Goal: Obtain resource: Download file/media

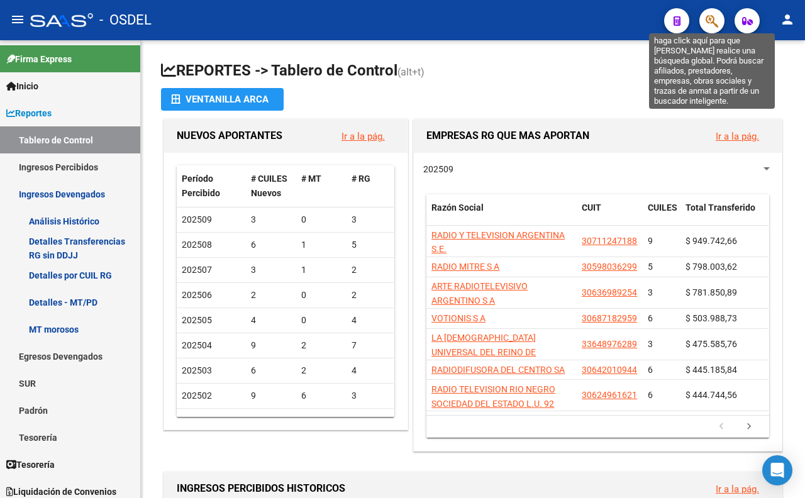
click at [715, 25] on icon "button" at bounding box center [711, 21] width 13 height 14
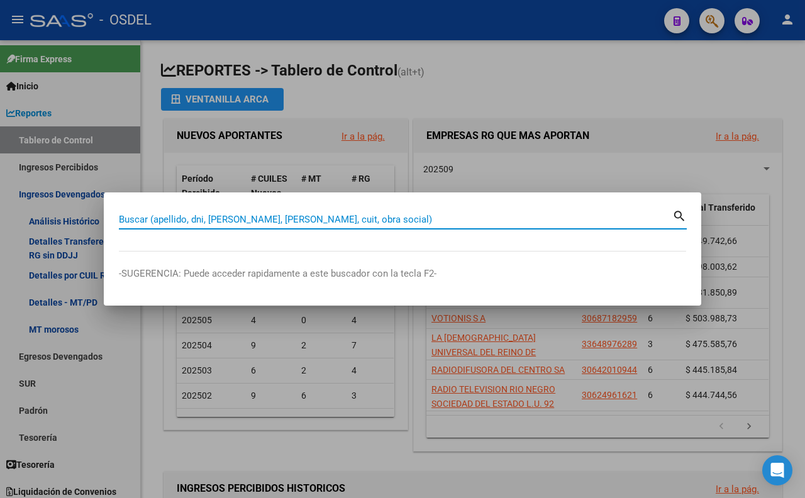
click at [441, 221] on input "Buscar (apellido, dni, [PERSON_NAME], [PERSON_NAME], cuit, obra social)" at bounding box center [395, 219] width 553 height 11
type input "[PERSON_NAME]"
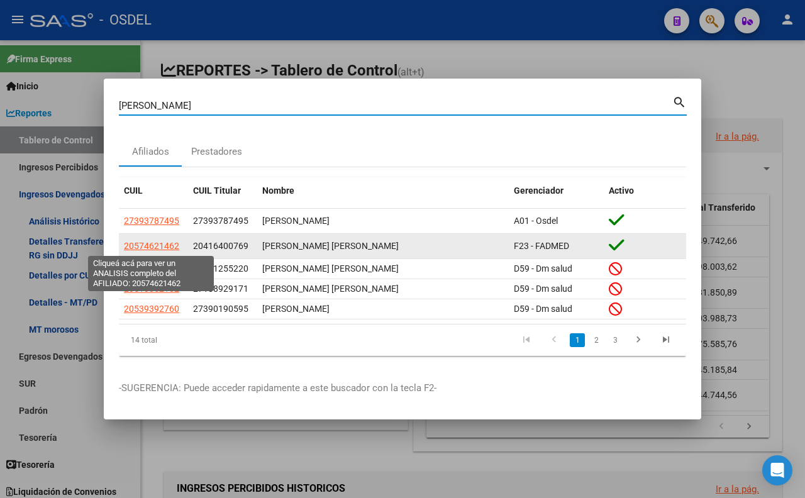
click at [162, 248] on span "20574621462" at bounding box center [151, 246] width 55 height 10
type textarea "20574621462"
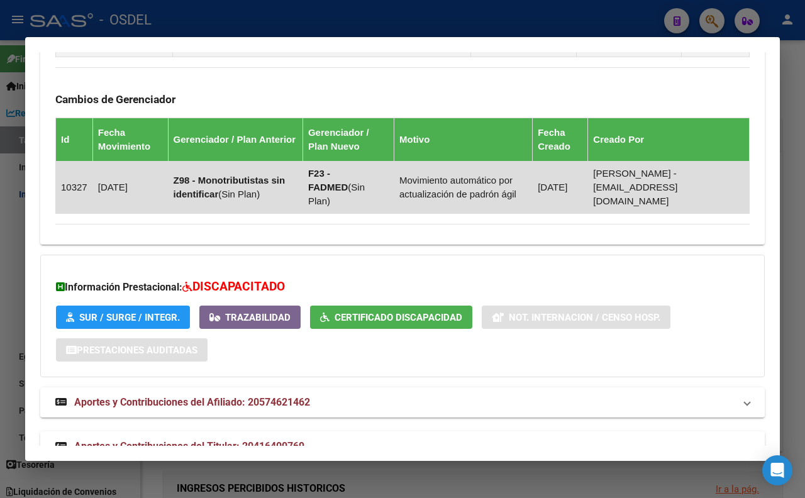
scroll to position [786, 0]
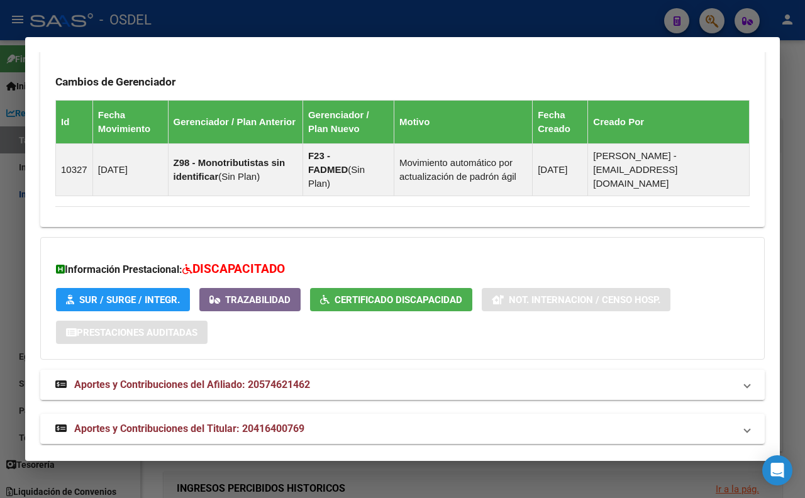
click at [296, 382] on mat-expansion-panel-header "Aportes y Contribuciones del Afiliado: 20574621462" at bounding box center [402, 385] width 724 height 30
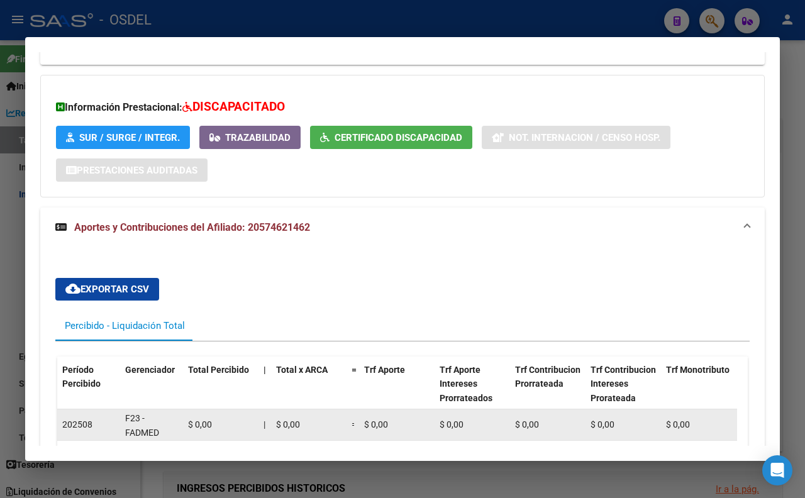
scroll to position [933, 0]
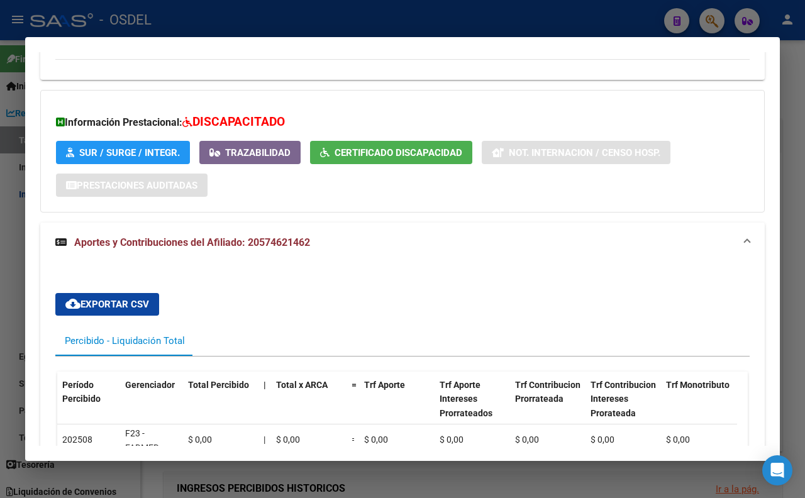
click at [256, 236] on span "Aportes y Contribuciones del Afiliado: 20574621462" at bounding box center [192, 242] width 236 height 12
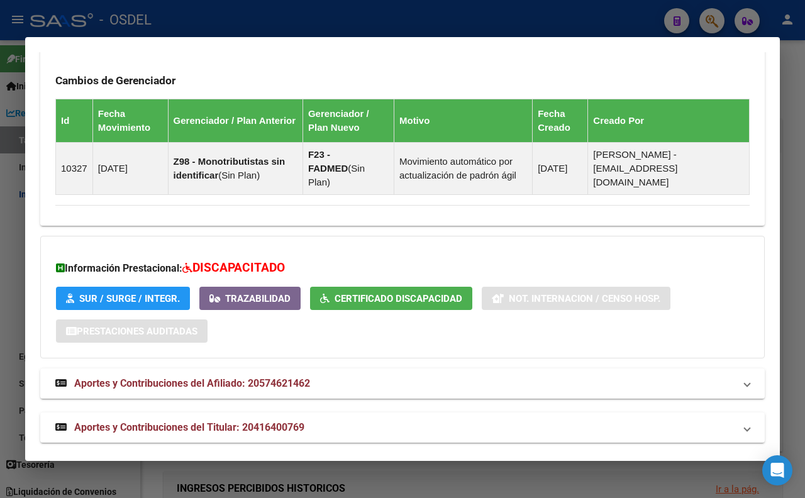
scroll to position [786, 0]
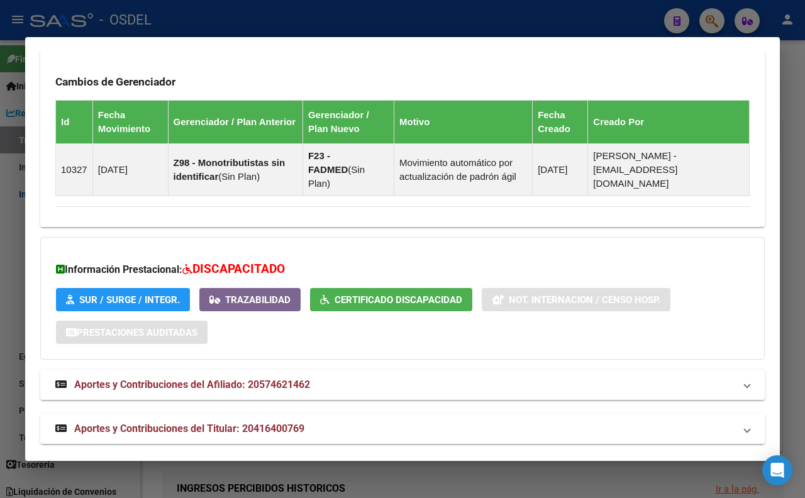
click at [285, 422] on span "Aportes y Contribuciones del Titular: 20416400769" at bounding box center [189, 428] width 230 height 12
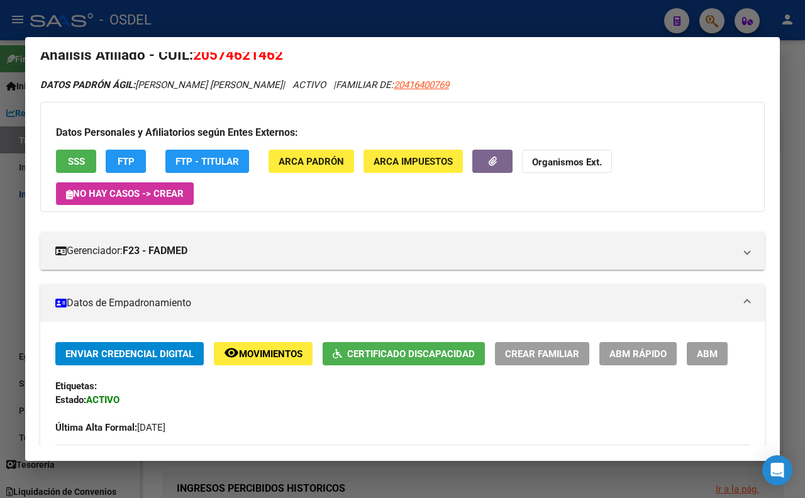
scroll to position [0, 0]
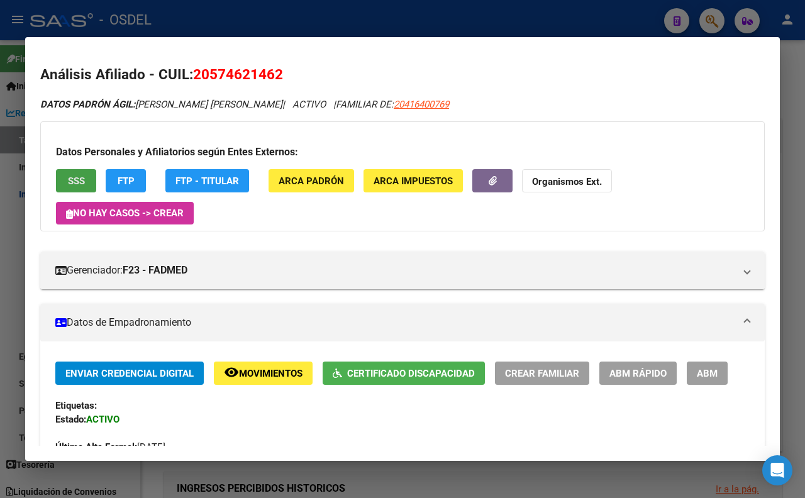
click at [91, 175] on button "SSS" at bounding box center [76, 180] width 40 height 23
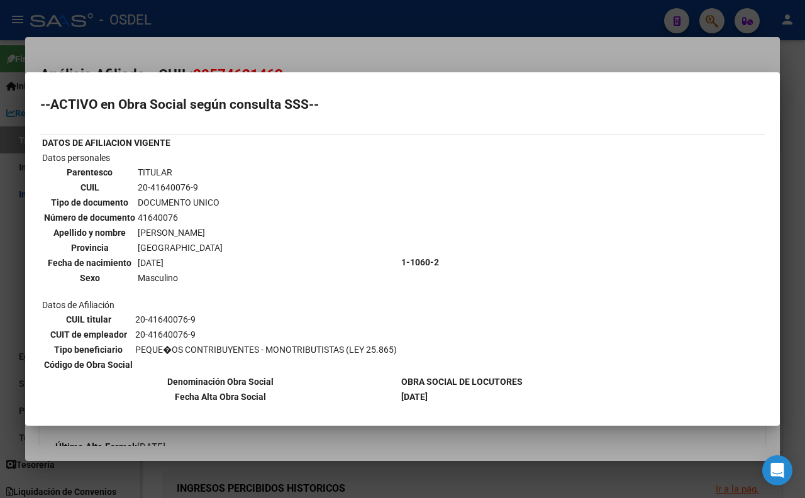
click at [465, 55] on div at bounding box center [402, 249] width 805 height 498
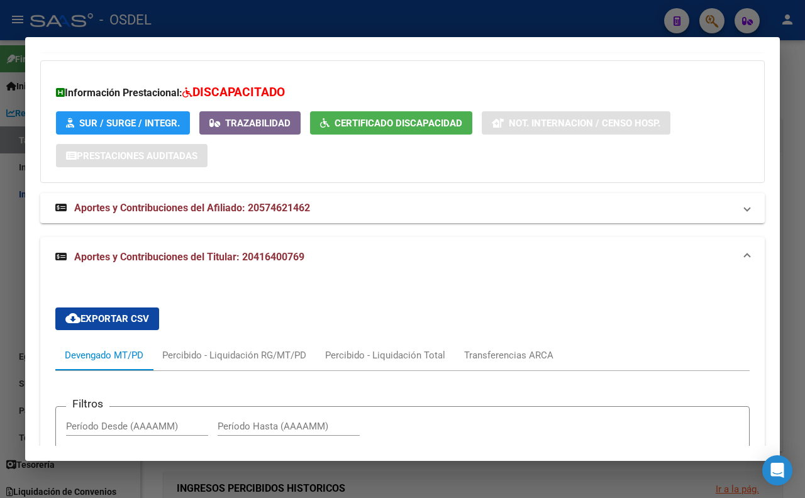
scroll to position [1047, 0]
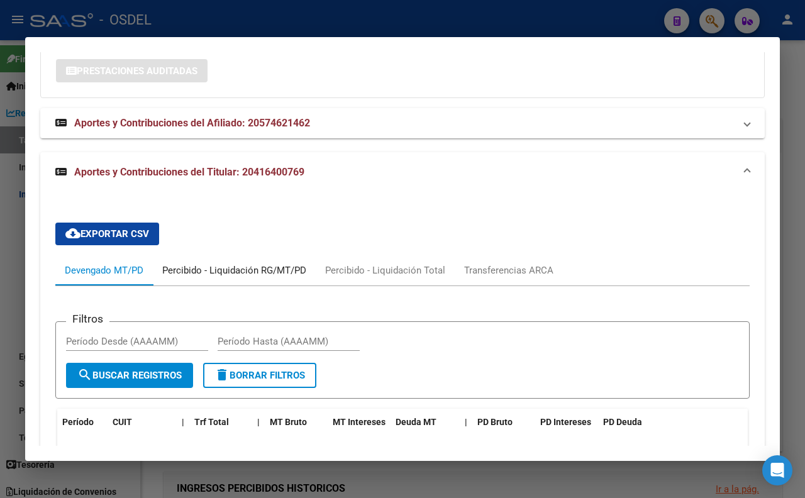
click at [172, 255] on div "Percibido - Liquidación RG/MT/PD" at bounding box center [234, 270] width 163 height 30
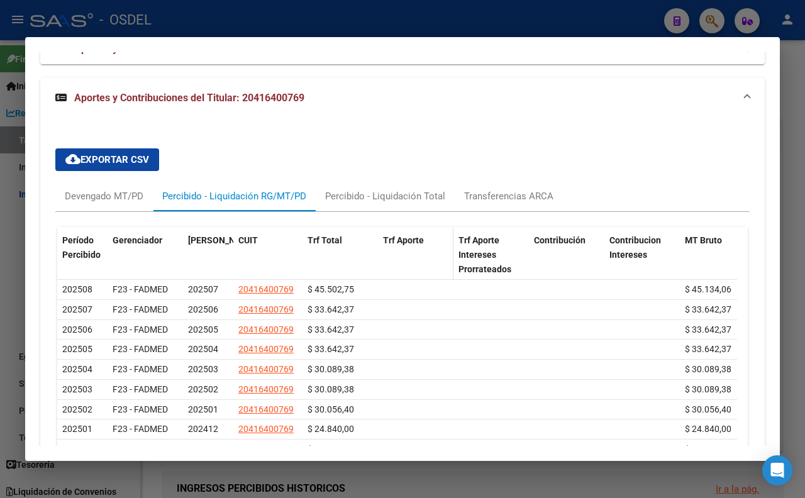
scroll to position [1234, 0]
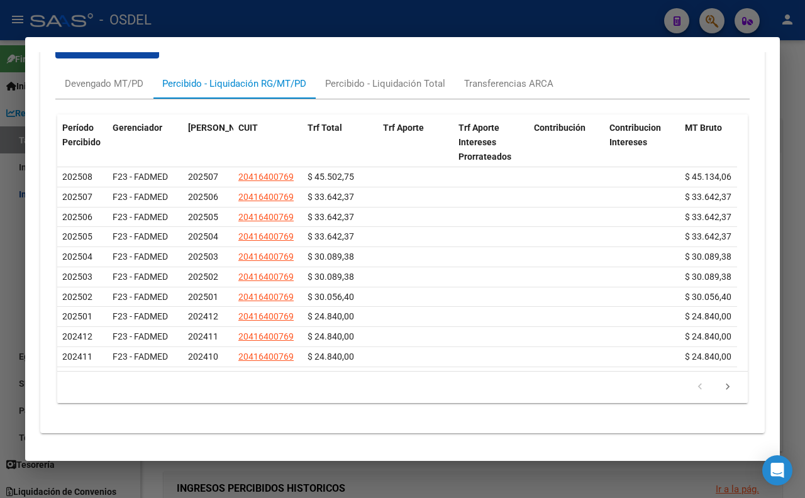
click at [401, 27] on div at bounding box center [402, 249] width 805 height 498
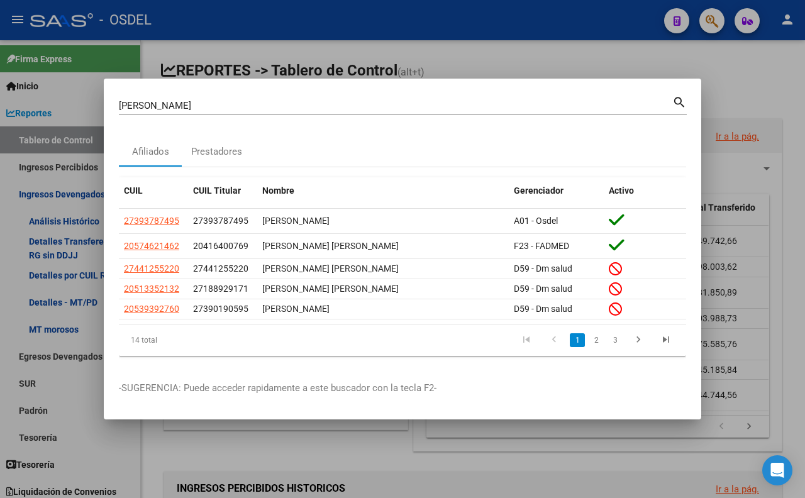
click at [459, 60] on div at bounding box center [402, 249] width 805 height 498
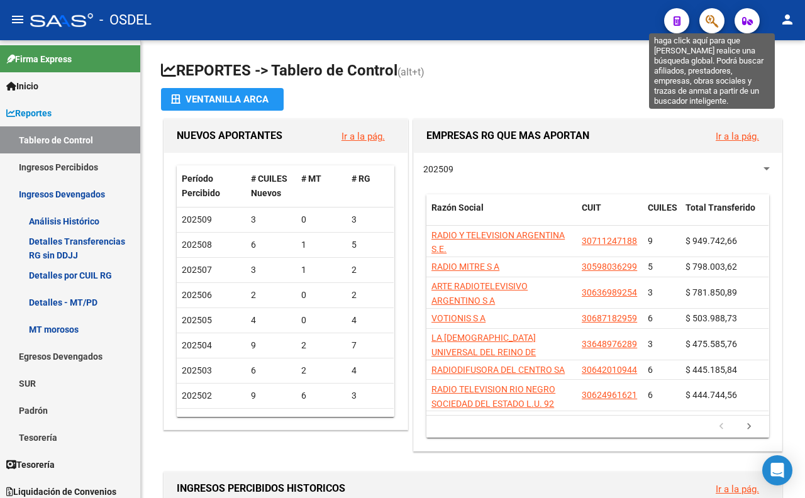
click at [718, 21] on icon "button" at bounding box center [711, 21] width 13 height 14
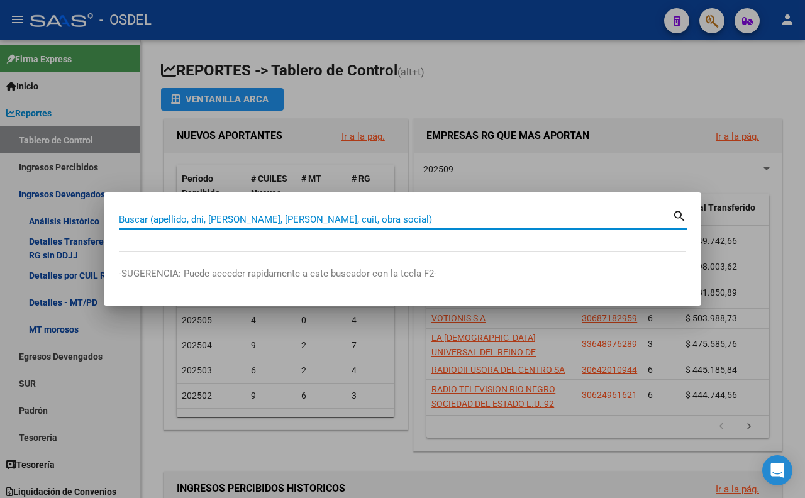
click at [550, 215] on input "Buscar (apellido, dni, [PERSON_NAME], [PERSON_NAME], cuit, obra social)" at bounding box center [395, 219] width 553 height 11
type input "57462146"
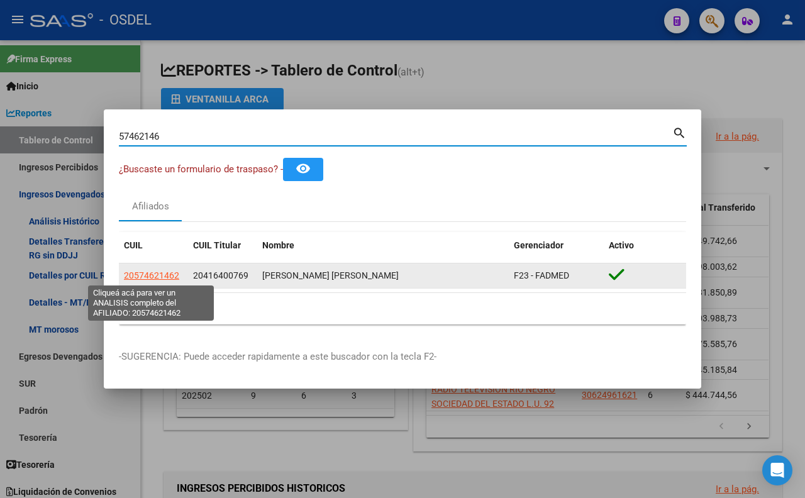
click at [156, 270] on span "20574621462" at bounding box center [151, 275] width 55 height 10
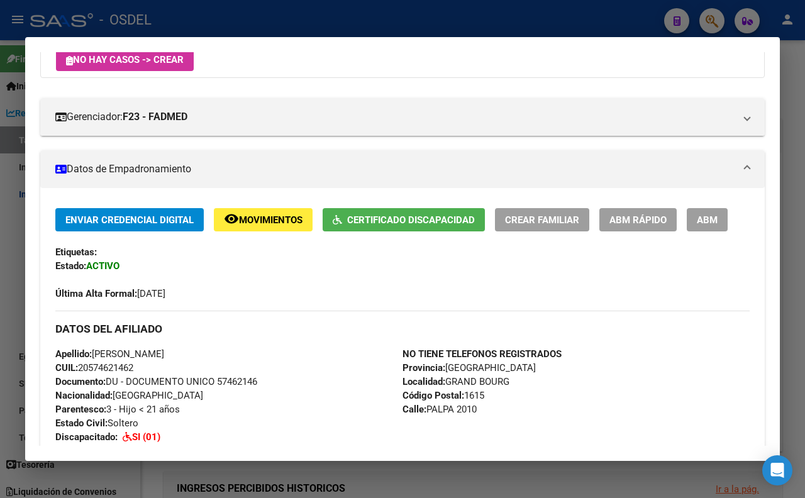
scroll to position [87, 0]
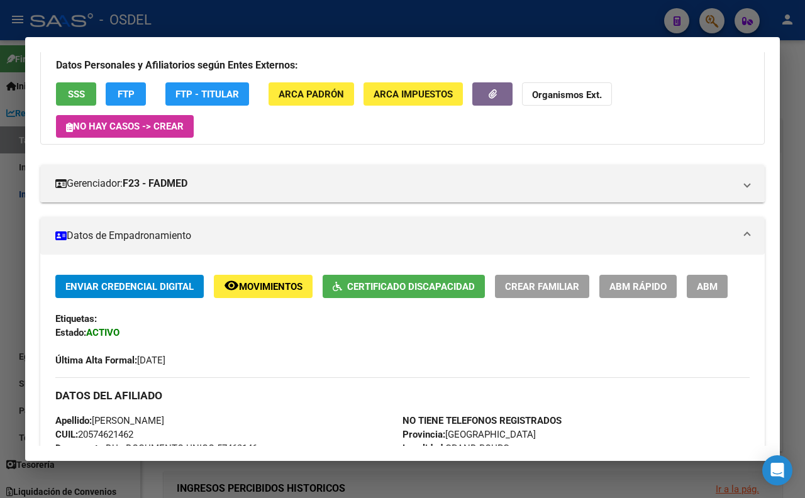
click at [425, 29] on div at bounding box center [402, 249] width 805 height 498
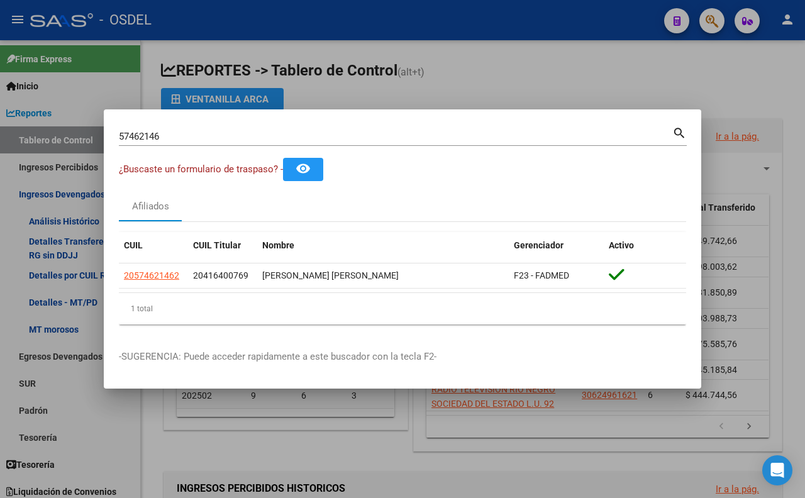
click at [425, 98] on div at bounding box center [402, 249] width 805 height 498
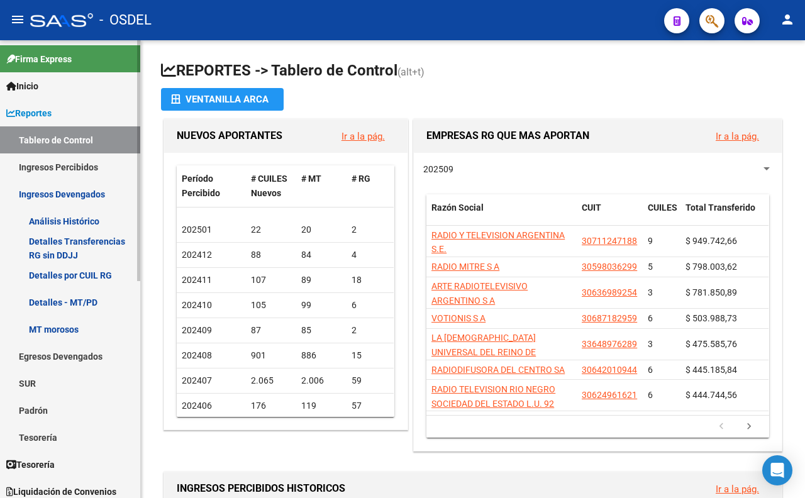
scroll to position [209, 0]
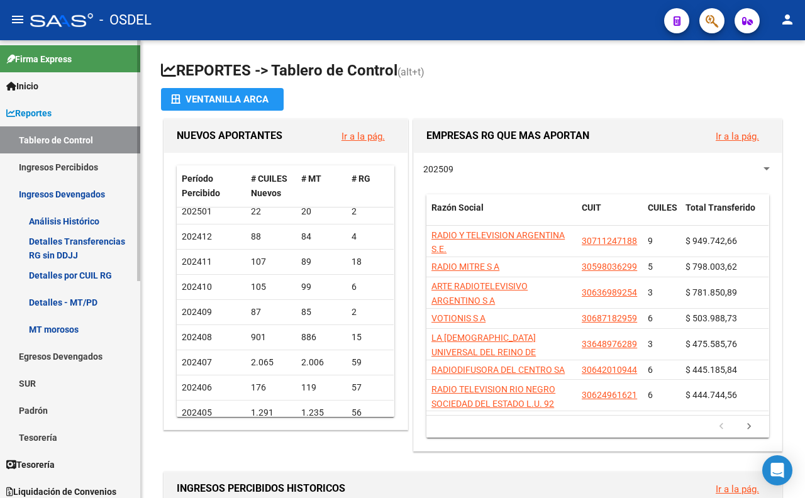
click at [76, 406] on link "Padrón" at bounding box center [70, 410] width 140 height 27
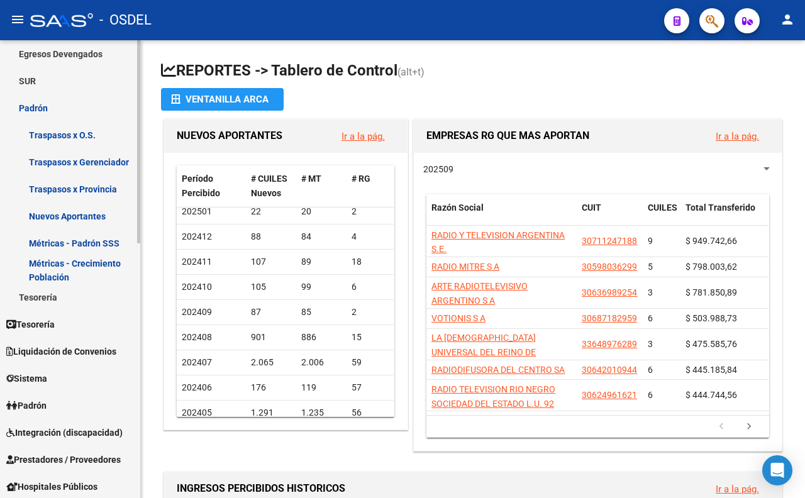
scroll to position [349, 0]
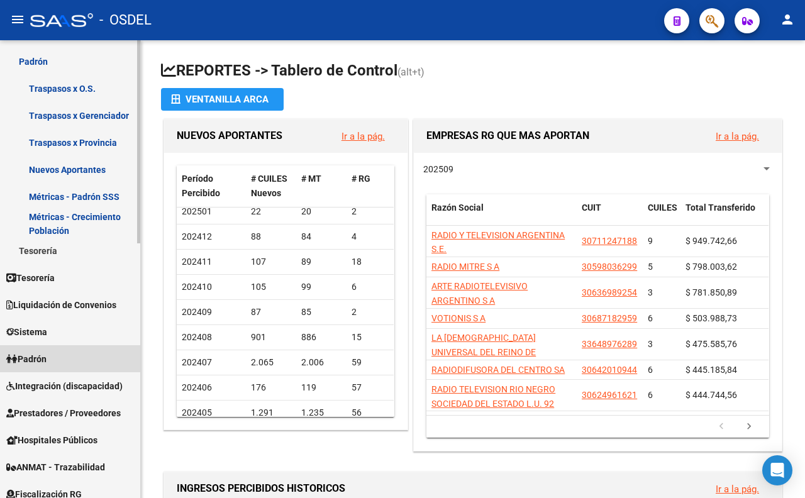
click at [47, 366] on link "Padrón" at bounding box center [70, 358] width 140 height 27
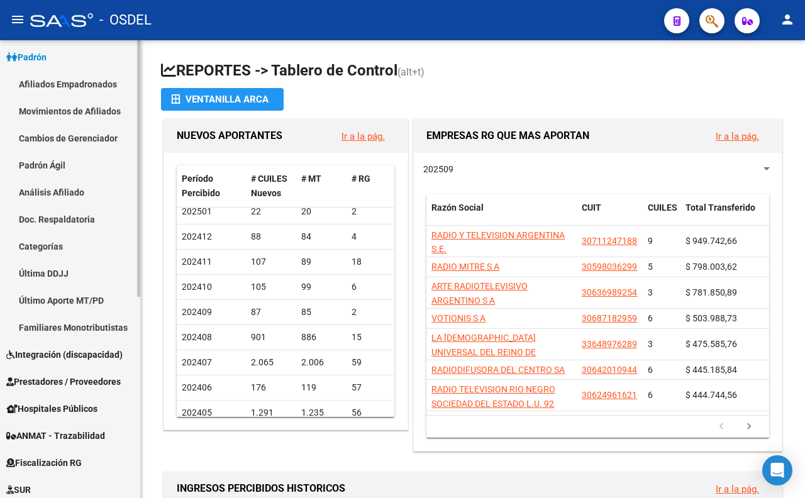
scroll to position [140, 0]
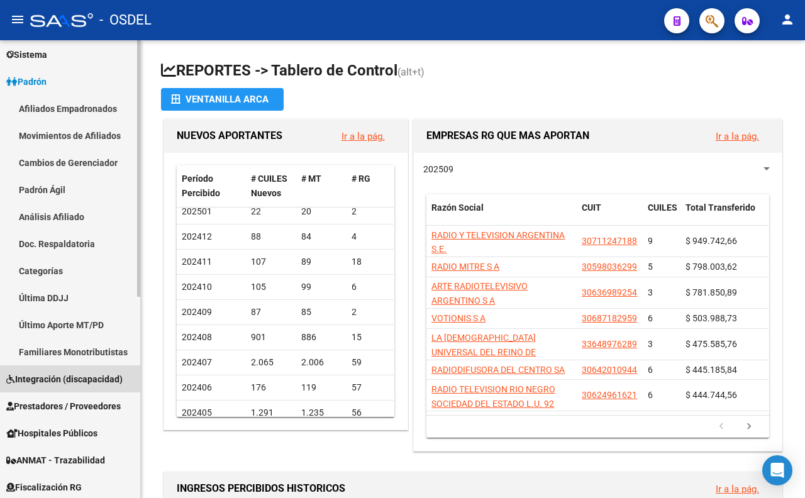
click at [70, 370] on link "Integración (discapacidad)" at bounding box center [70, 378] width 140 height 27
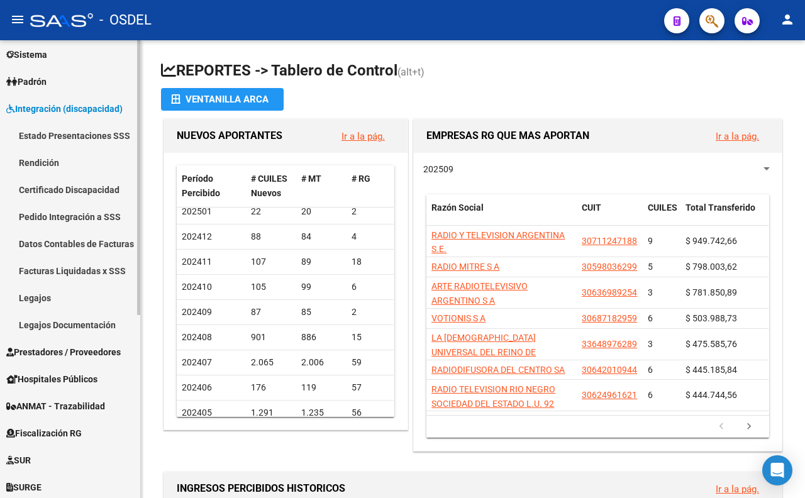
click at [25, 295] on link "Legajos" at bounding box center [70, 297] width 140 height 27
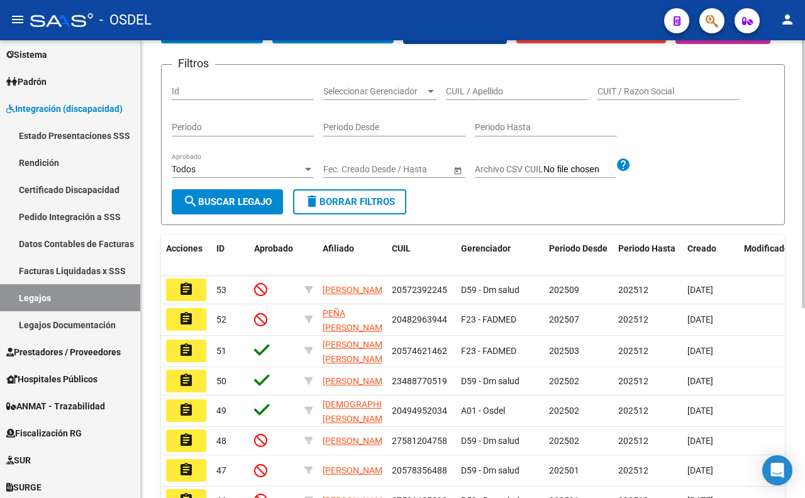
scroll to position [140, 0]
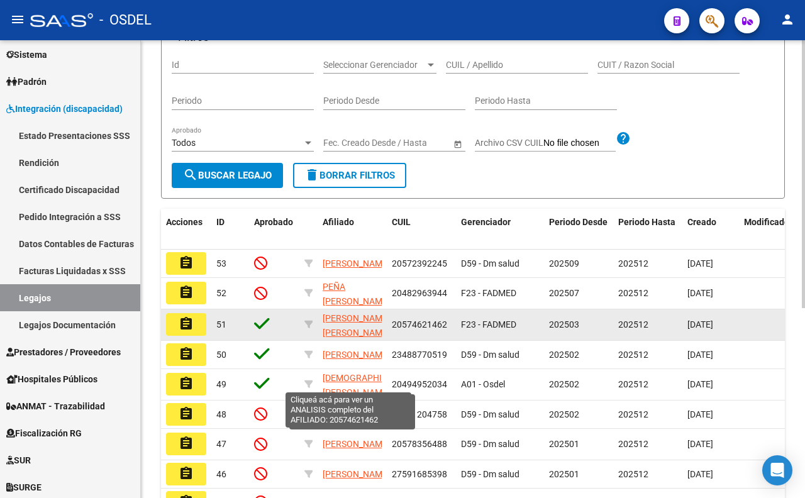
click at [353, 338] on span "[PERSON_NAME] [PERSON_NAME]" at bounding box center [355, 325] width 67 height 25
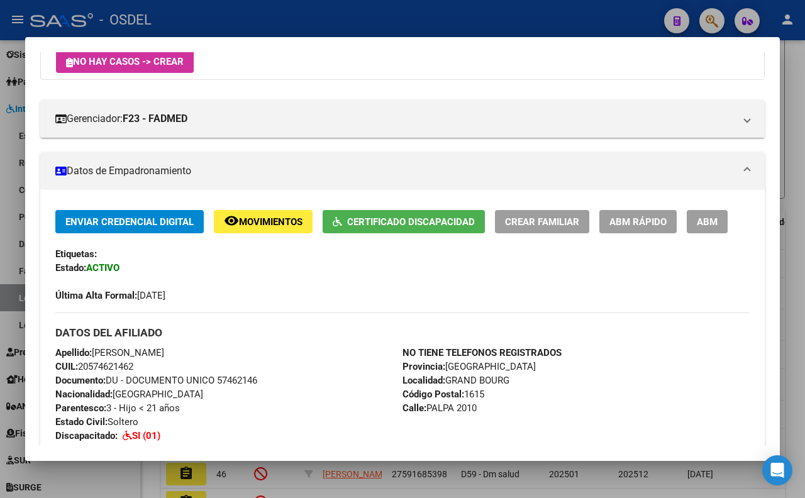
scroll to position [0, 0]
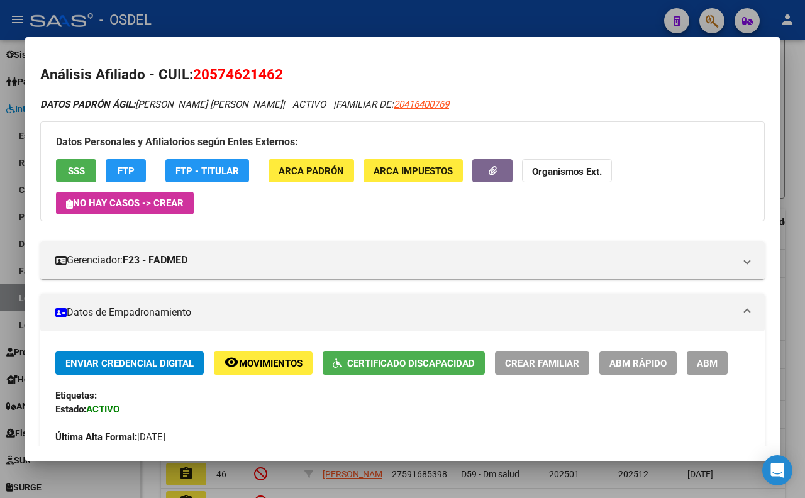
click at [422, 19] on div at bounding box center [402, 249] width 805 height 498
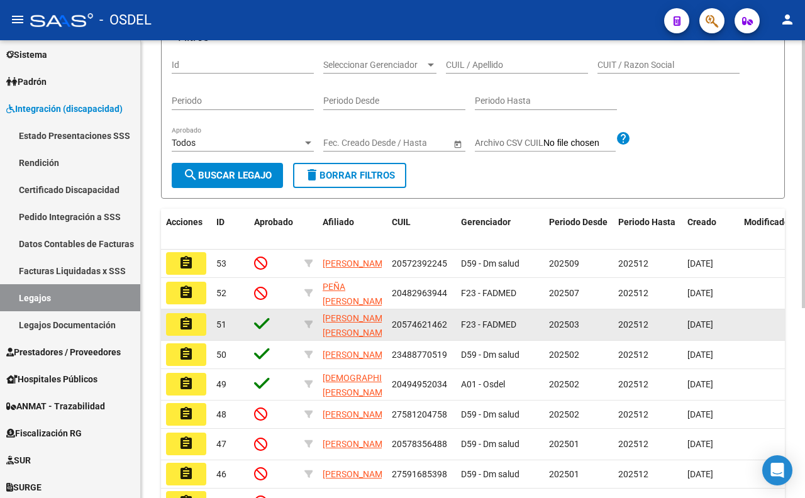
click at [192, 331] on mat-icon "assignment" at bounding box center [186, 323] width 15 height 15
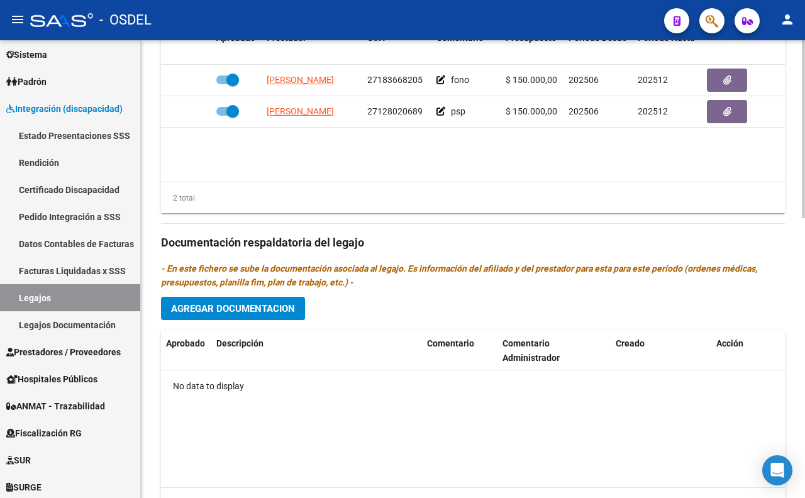
scroll to position [720, 0]
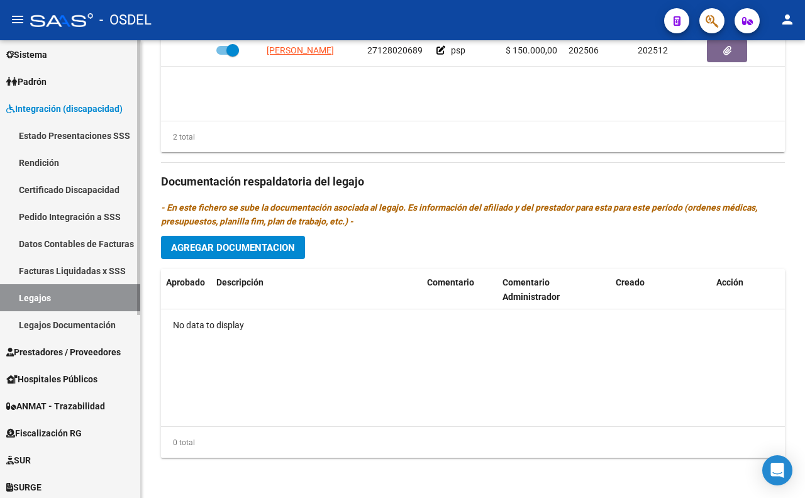
click at [104, 322] on link "Legajos Documentación" at bounding box center [70, 324] width 140 height 27
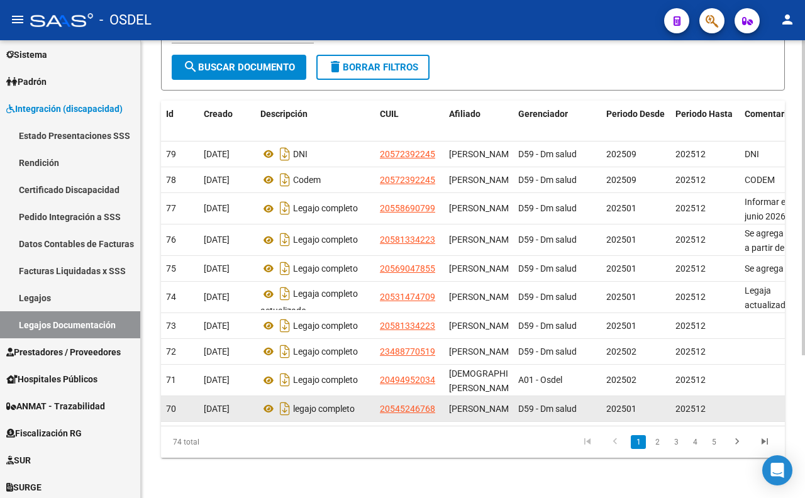
scroll to position [207, 0]
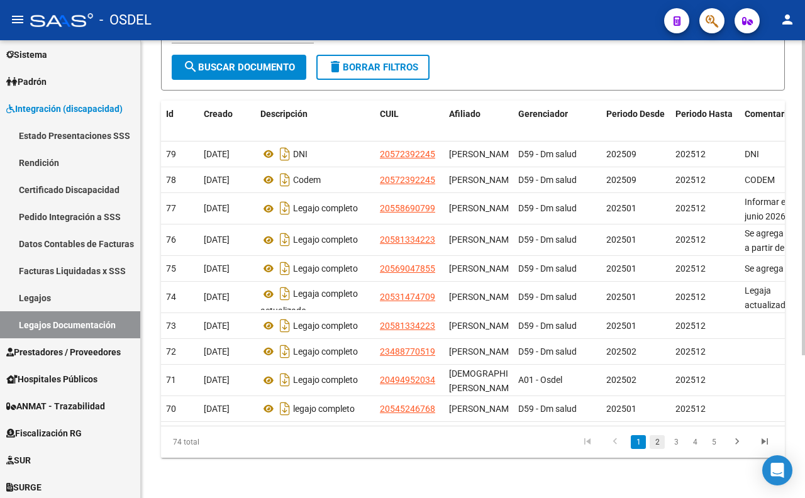
click at [659, 441] on link "2" at bounding box center [656, 442] width 15 height 14
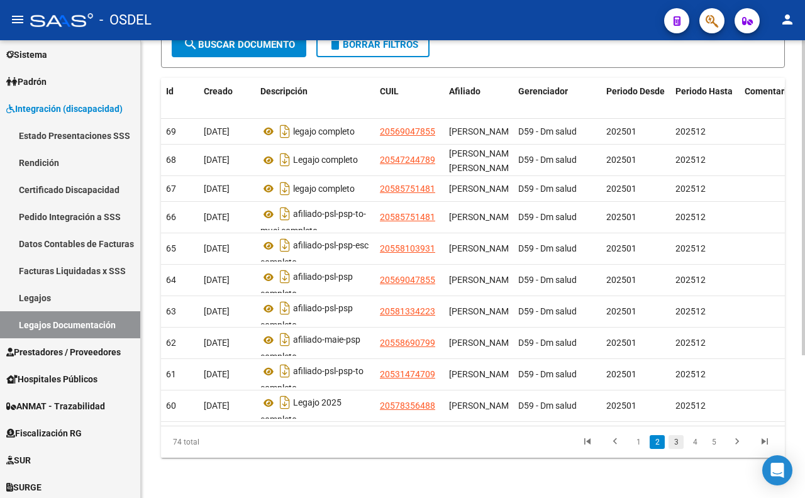
click at [671, 437] on link "3" at bounding box center [675, 442] width 15 height 14
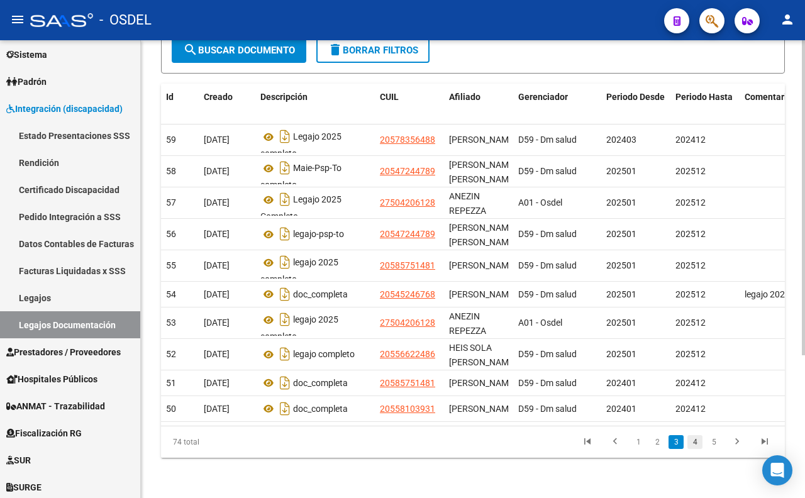
click at [690, 444] on link "4" at bounding box center [694, 442] width 15 height 14
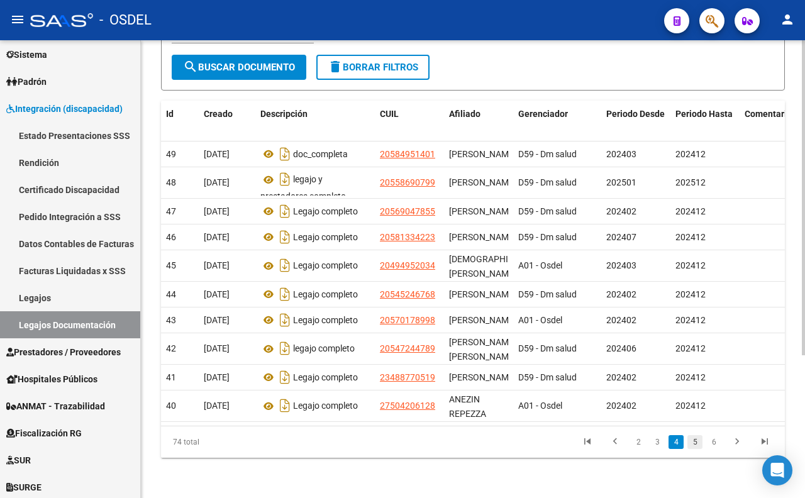
click at [696, 443] on link "5" at bounding box center [694, 442] width 15 height 14
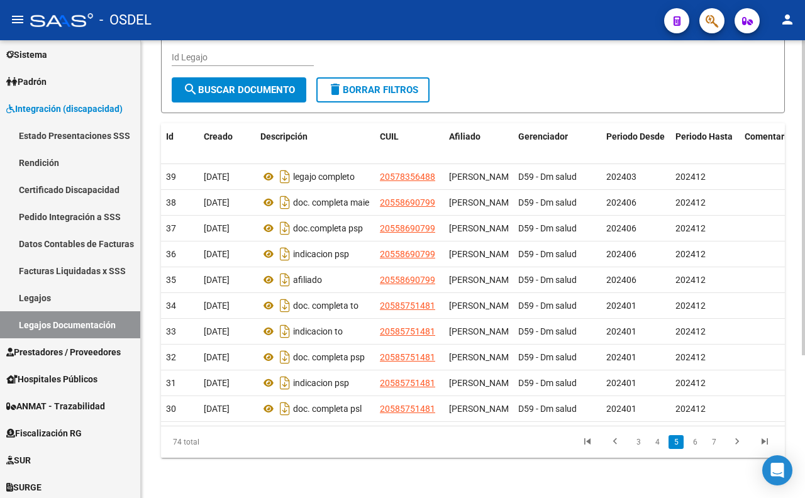
click at [696, 443] on link "6" at bounding box center [694, 442] width 15 height 14
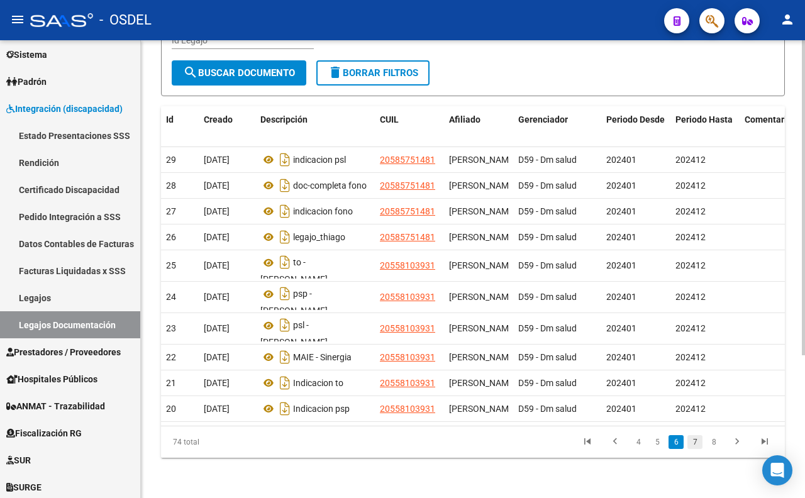
click at [695, 444] on link "7" at bounding box center [694, 442] width 15 height 14
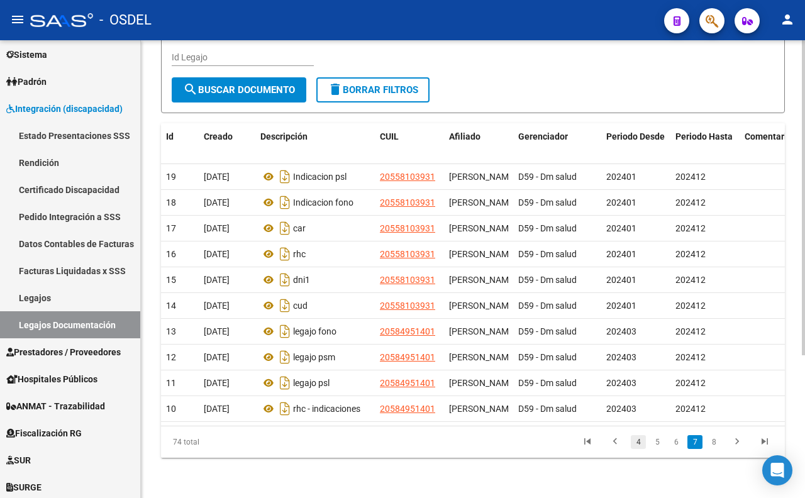
click at [636, 441] on link "4" at bounding box center [638, 442] width 15 height 14
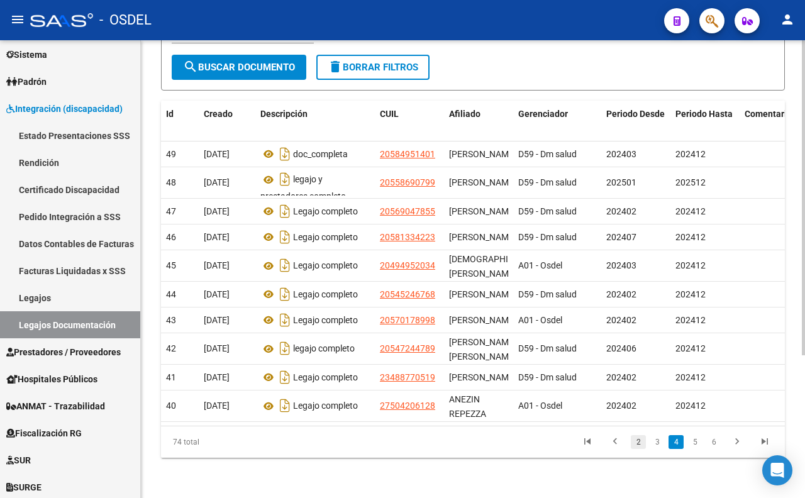
click at [631, 441] on link "2" at bounding box center [638, 442] width 15 height 14
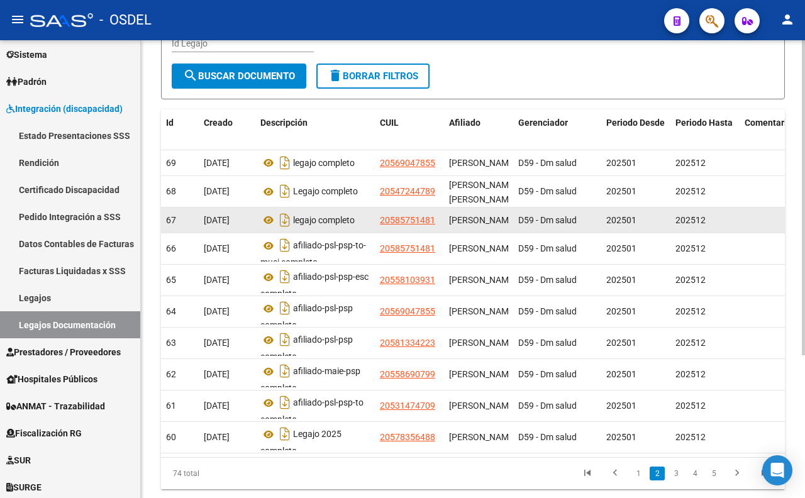
scroll to position [0, 0]
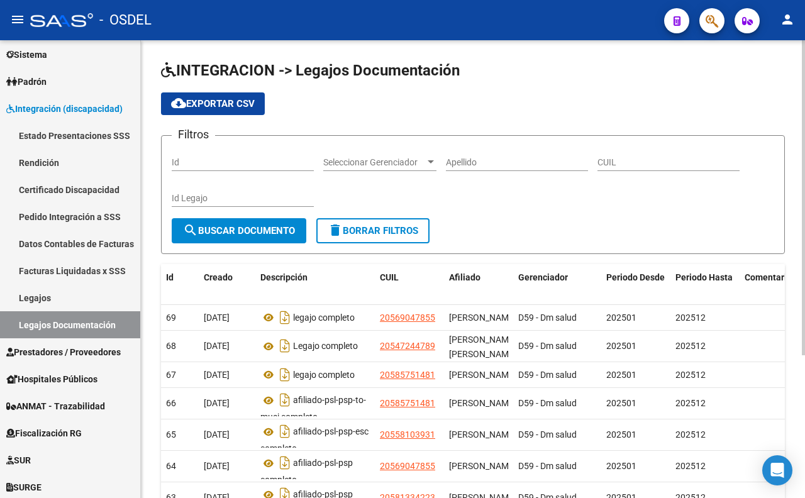
click at [461, 165] on input "Apellido" at bounding box center [517, 162] width 142 height 11
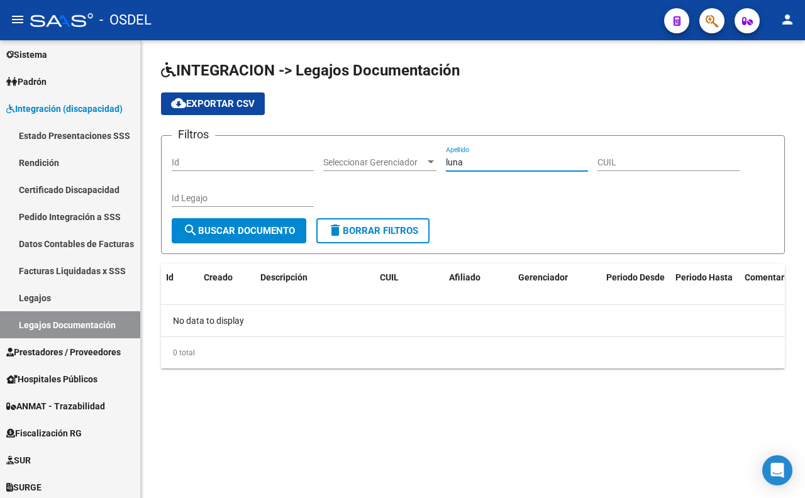
click at [339, 158] on span "Seleccionar Gerenciador" at bounding box center [374, 162] width 102 height 11
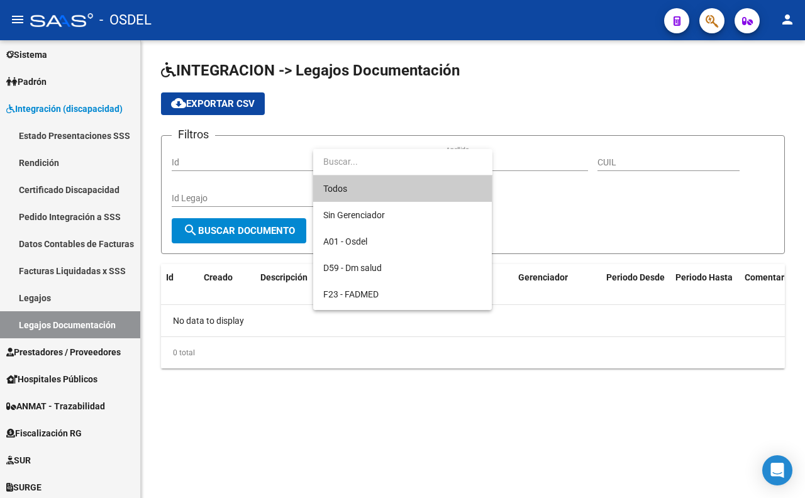
click at [343, 187] on span "Todos" at bounding box center [402, 188] width 158 height 26
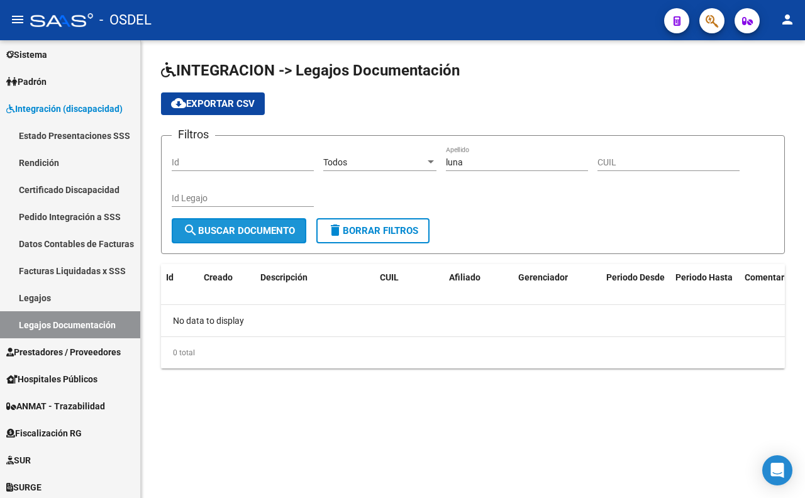
click at [269, 231] on span "search Buscar Documento" at bounding box center [239, 230] width 112 height 11
click at [495, 158] on input "luna" at bounding box center [517, 162] width 142 height 11
type input "l"
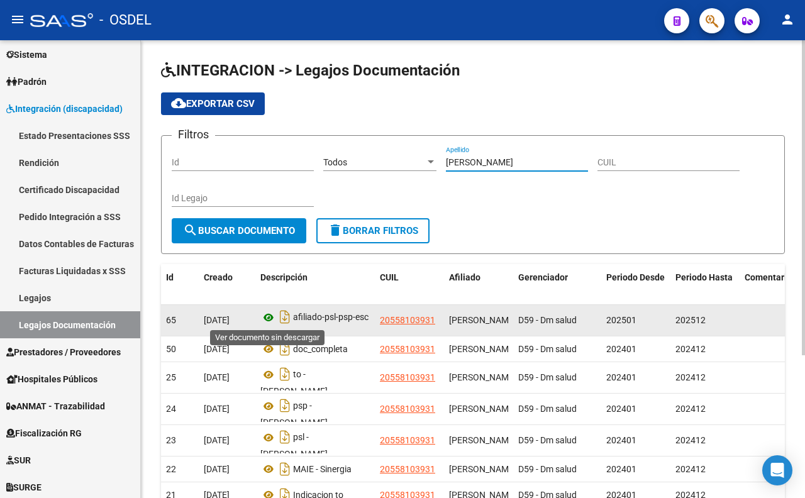
type input "[PERSON_NAME]"
click at [272, 313] on icon at bounding box center [268, 317] width 16 height 15
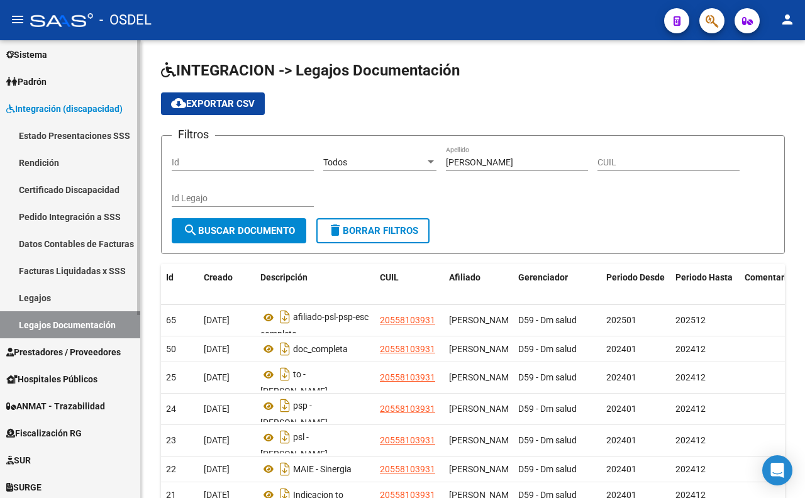
click at [31, 302] on link "Legajos" at bounding box center [70, 297] width 140 height 27
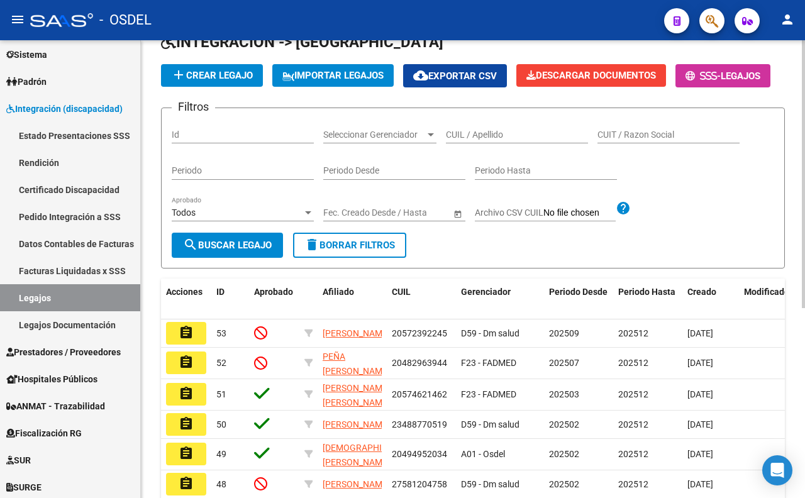
scroll to position [140, 0]
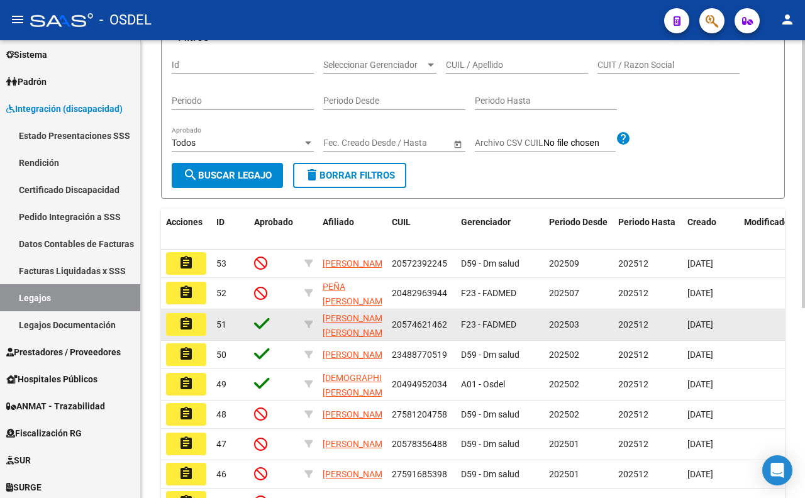
click at [196, 336] on button "assignment" at bounding box center [186, 324] width 40 height 23
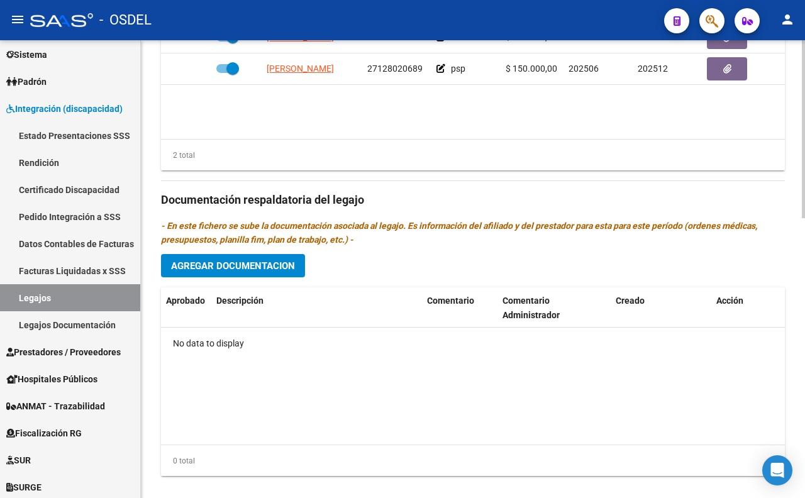
scroll to position [720, 0]
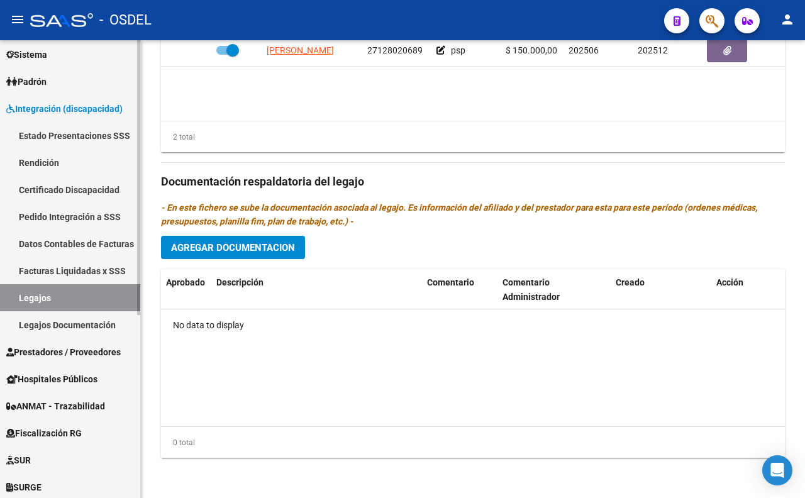
click at [85, 326] on link "Legajos Documentación" at bounding box center [70, 324] width 140 height 27
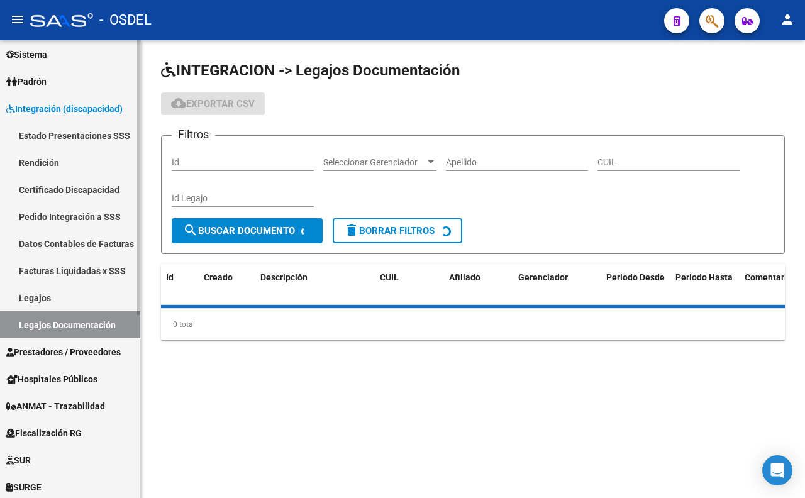
click at [78, 300] on link "Legajos" at bounding box center [70, 297] width 140 height 27
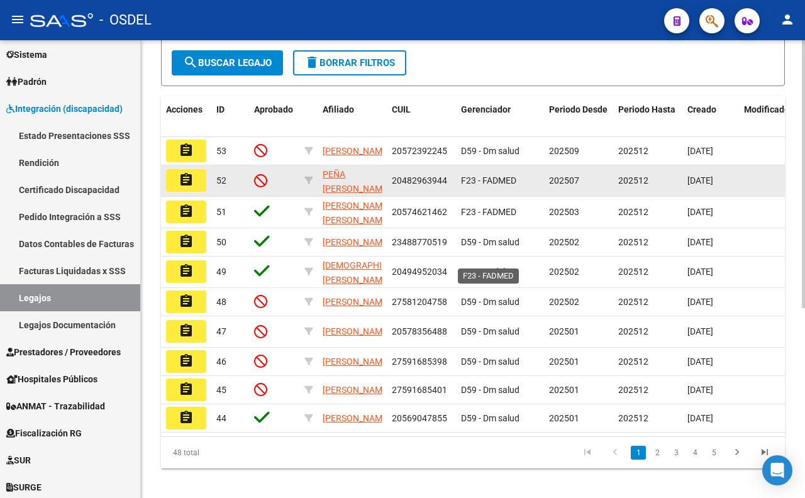
scroll to position [279, 0]
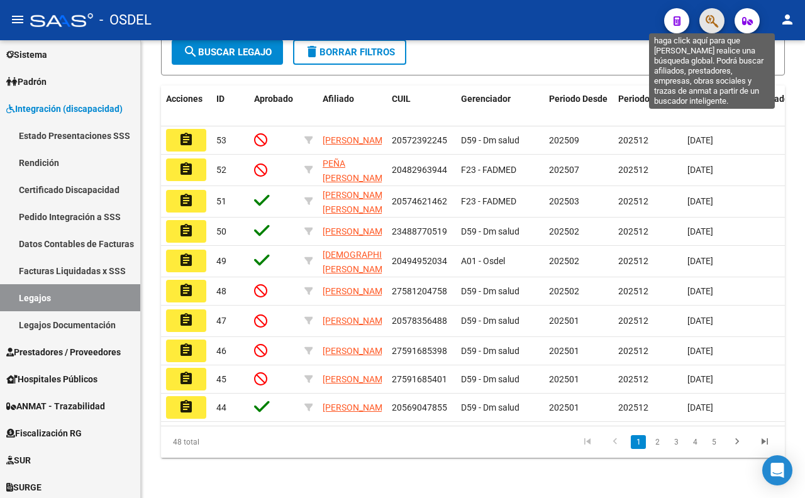
click at [713, 26] on icon "button" at bounding box center [711, 21] width 13 height 14
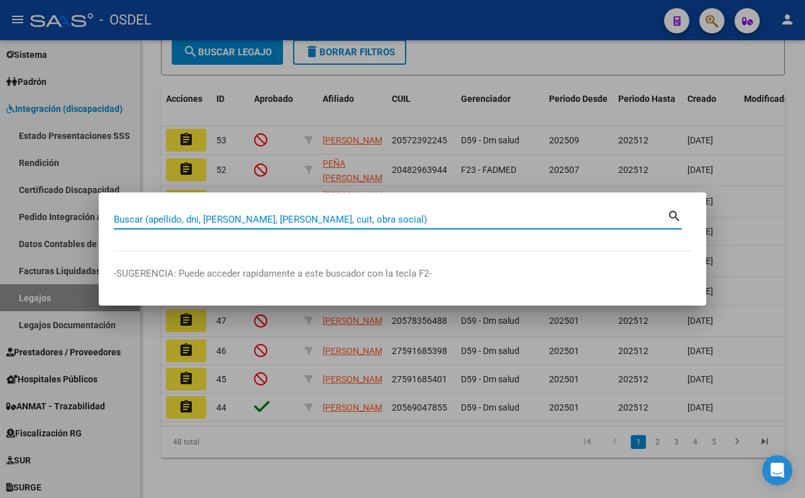
click at [546, 217] on input "Buscar (apellido, dni, [PERSON_NAME], [PERSON_NAME], cuit, obra social)" at bounding box center [390, 219] width 553 height 11
click at [519, 63] on div at bounding box center [402, 249] width 805 height 498
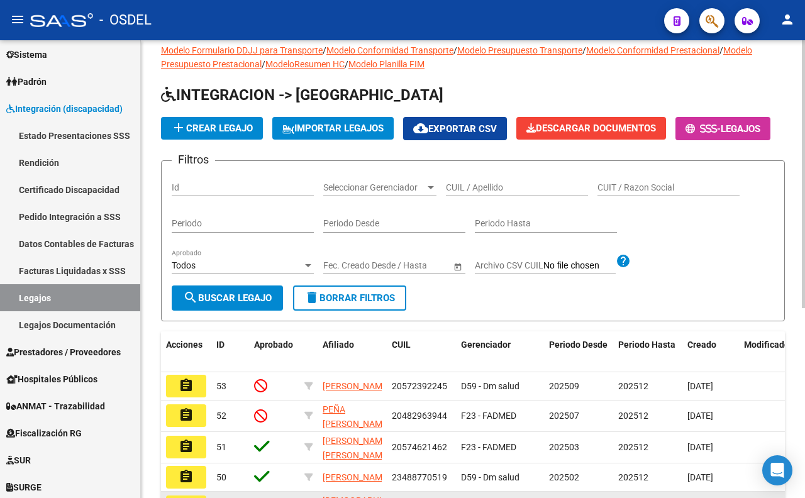
scroll to position [0, 0]
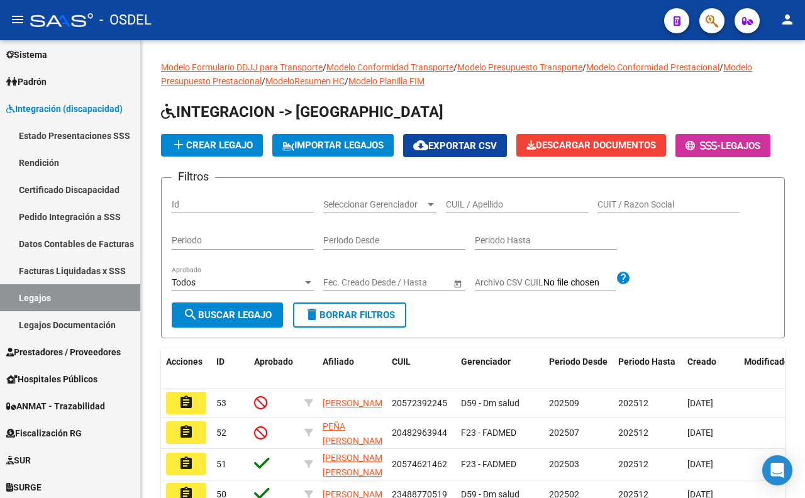
click at [711, 31] on span "button" at bounding box center [711, 21] width 13 height 26
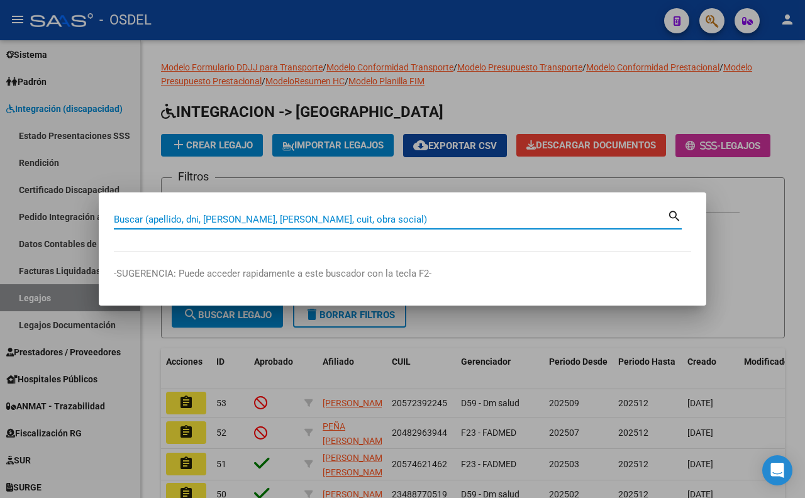
click at [510, 221] on input "Buscar (apellido, dni, [PERSON_NAME], [PERSON_NAME], cuit, obra social)" at bounding box center [390, 219] width 553 height 11
type input "58456297"
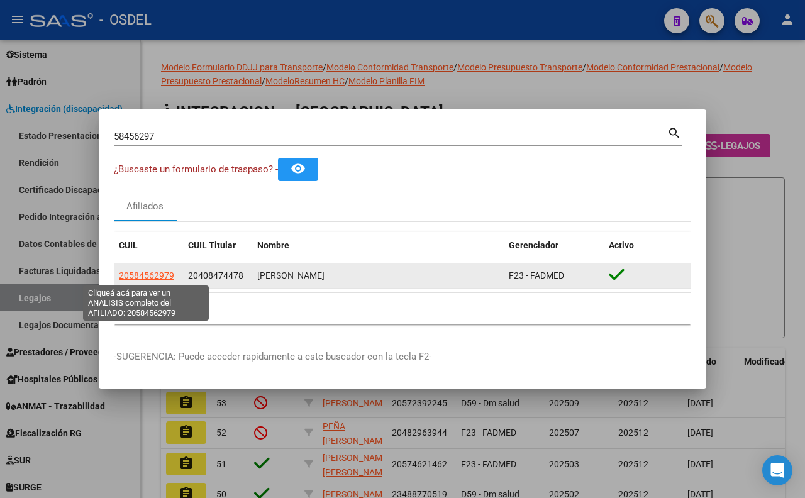
click at [157, 278] on span "20584562979" at bounding box center [146, 275] width 55 height 10
type textarea "20584562979"
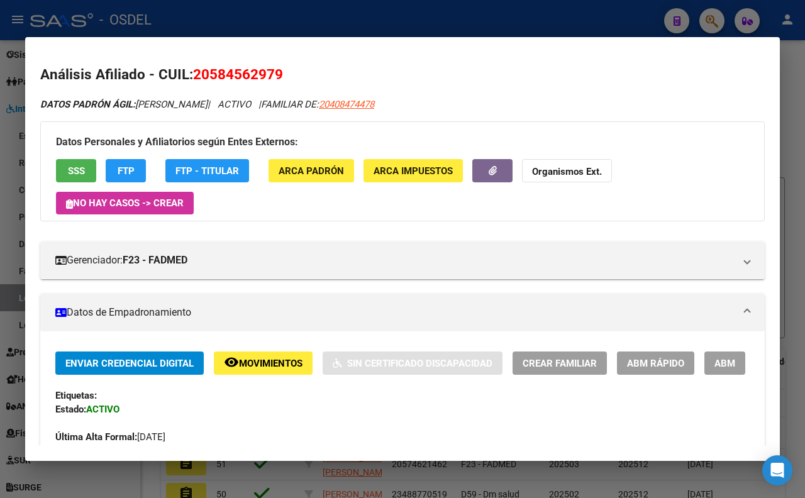
click at [79, 177] on span "SSS" at bounding box center [76, 170] width 17 height 11
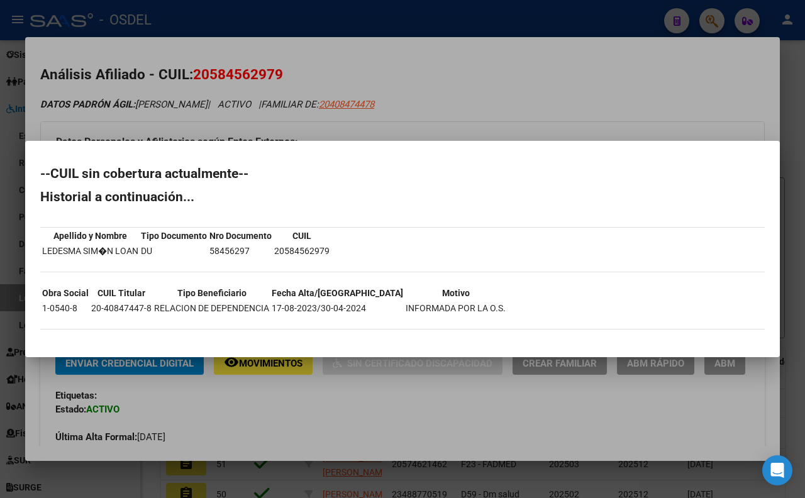
click at [499, 98] on div at bounding box center [402, 249] width 805 height 498
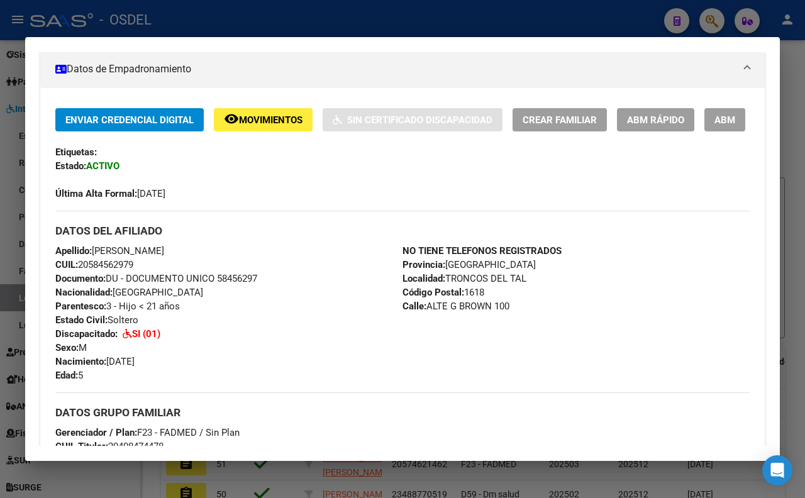
scroll to position [279, 0]
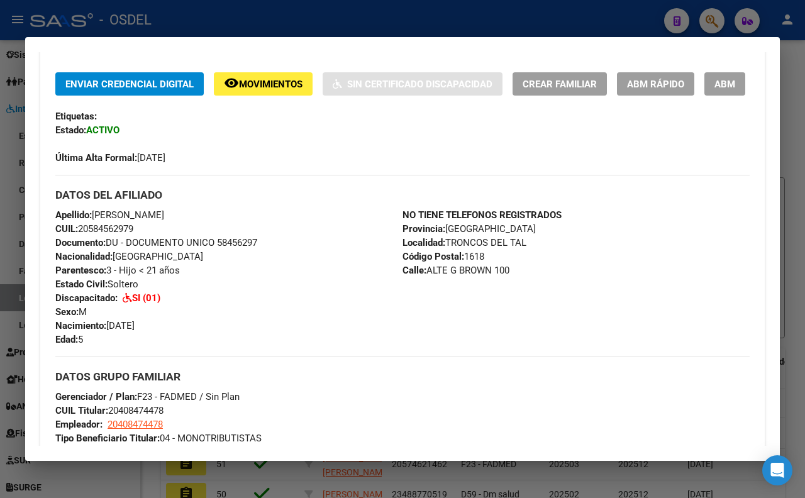
drag, startPoint x: 216, startPoint y: 277, endPoint x: 265, endPoint y: 277, distance: 49.0
click at [265, 277] on div "Apellido: [PERSON_NAME] CUIL: 20584562979 Documento: DU - DOCUMENTO UNICO 58456…" at bounding box center [228, 277] width 347 height 138
copy span "58456297"
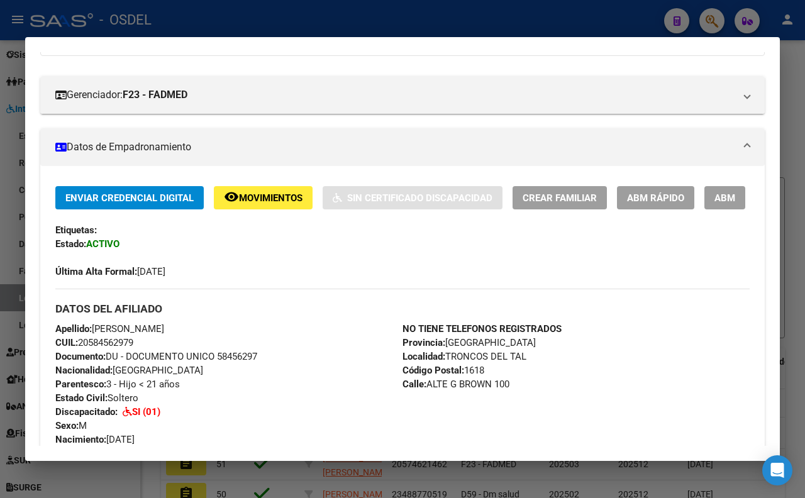
scroll to position [0, 0]
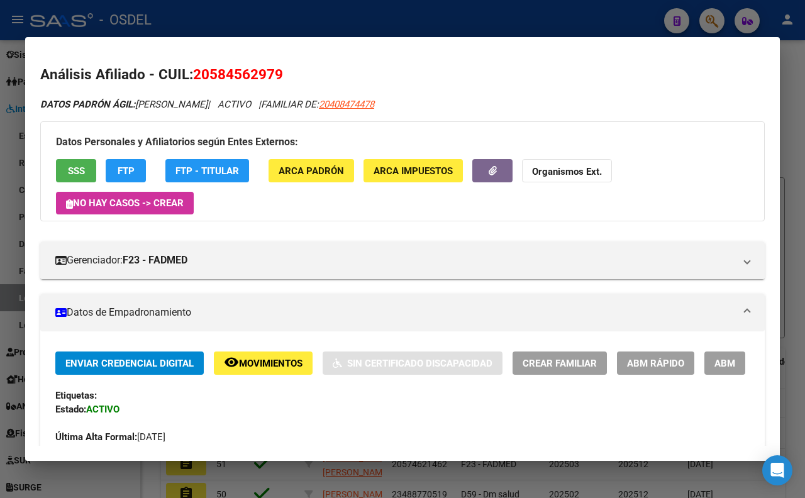
click at [539, 177] on strong "Organismos Ext." at bounding box center [567, 171] width 70 height 11
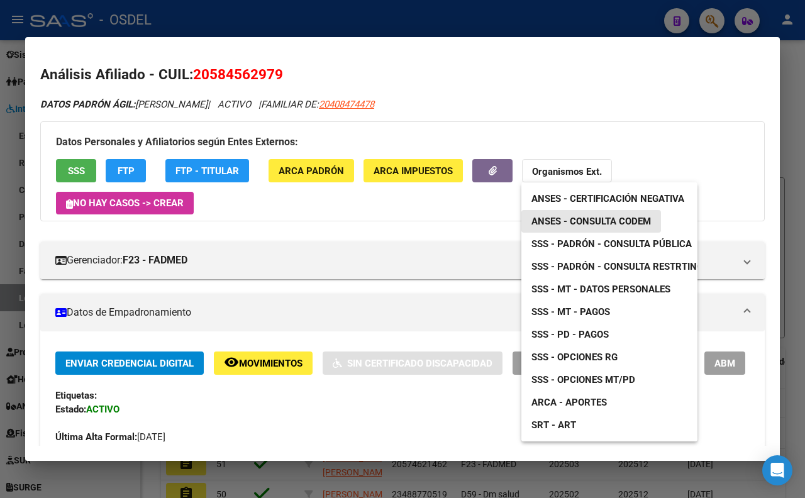
click at [561, 219] on span "ANSES - Consulta CODEM" at bounding box center [590, 221] width 119 height 11
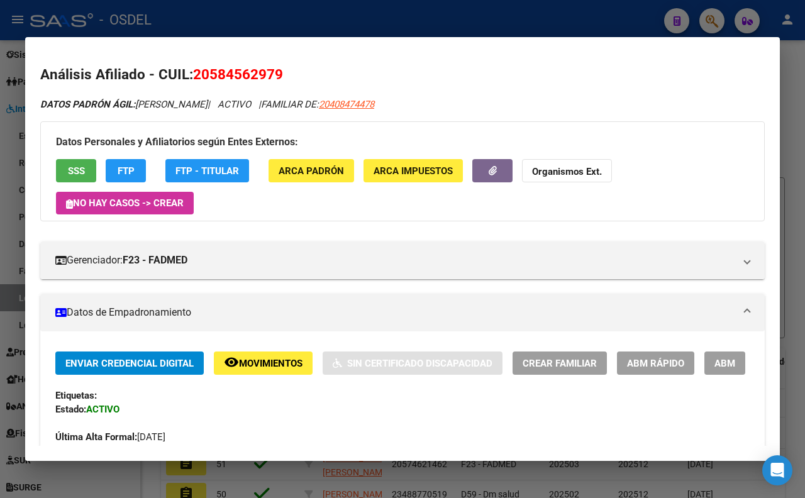
click at [460, 53] on mat-dialog-content "Análisis Afiliado - CUIL: 20584562979 DATOS PADRÓN ÁGIL: [PERSON_NAME] LOAN | A…" at bounding box center [402, 248] width 754 height 393
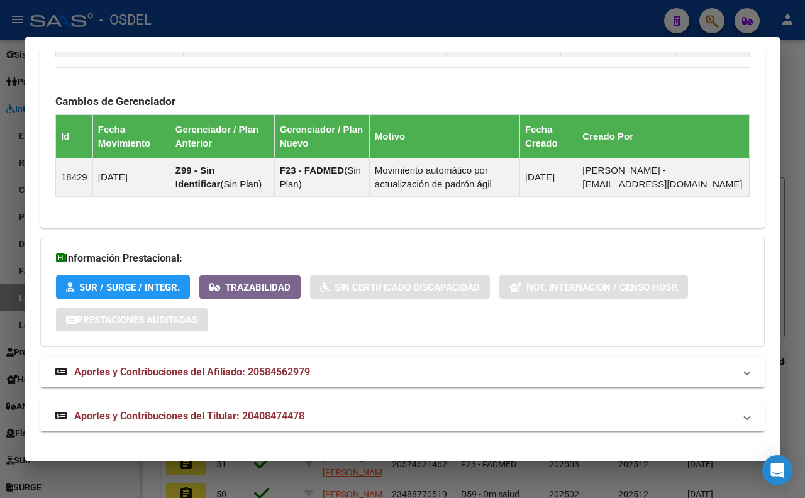
scroll to position [786, 0]
click at [299, 417] on span "Aportes y Contribuciones del Titular: 20408474478" at bounding box center [189, 416] width 230 height 12
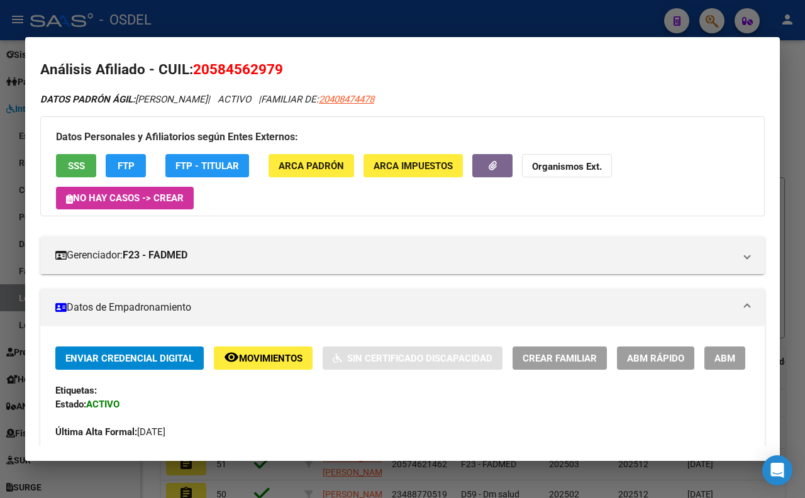
scroll to position [0, 0]
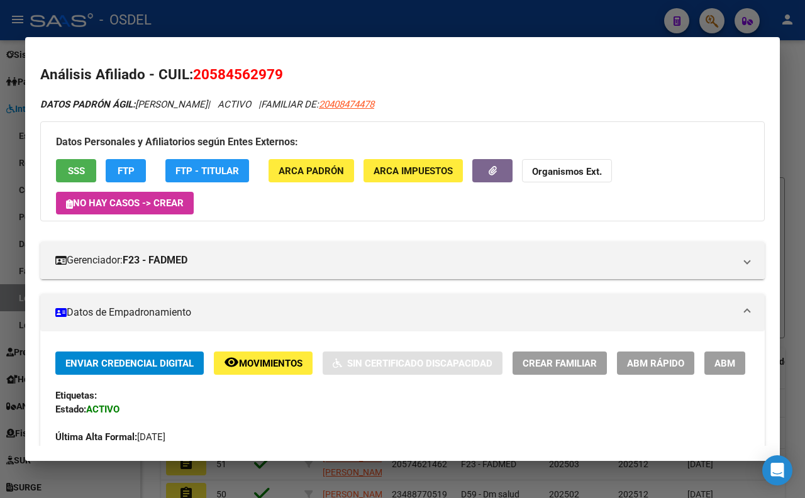
click at [387, 26] on div at bounding box center [402, 249] width 805 height 498
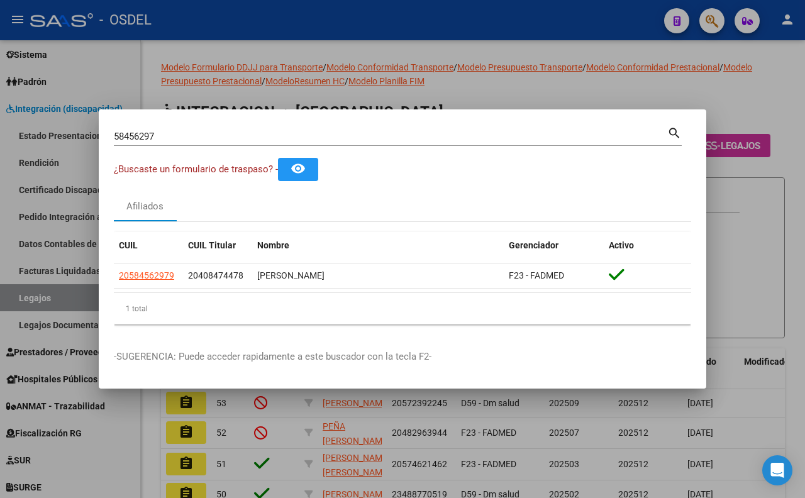
click at [382, 30] on div at bounding box center [402, 249] width 805 height 498
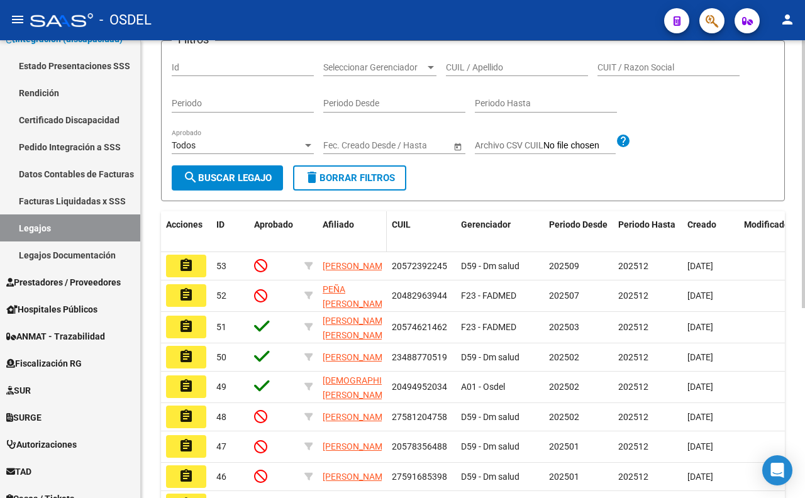
scroll to position [140, 0]
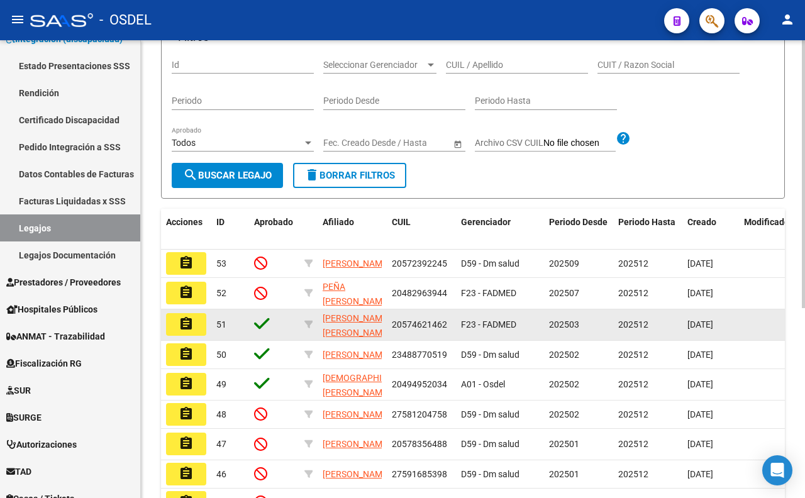
click at [189, 331] on mat-icon "assignment" at bounding box center [186, 323] width 15 height 15
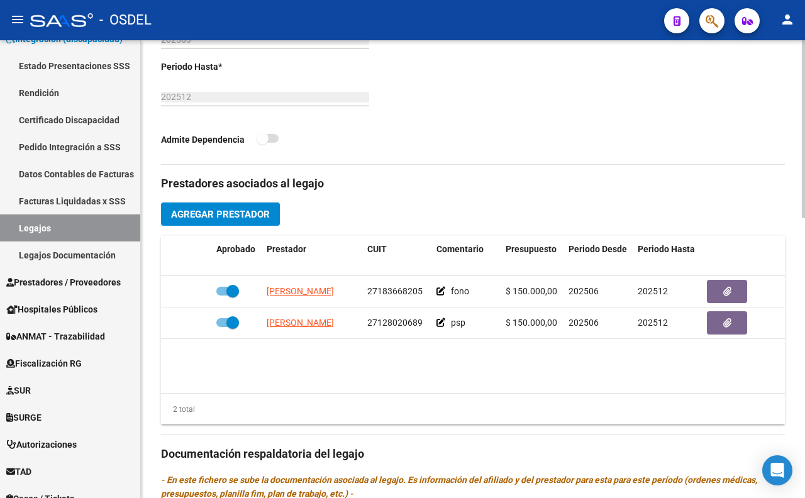
scroll to position [441, 0]
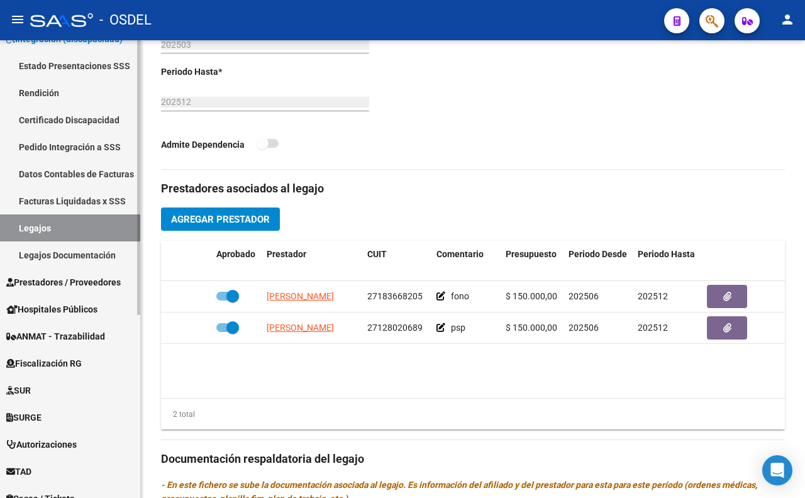
click at [77, 262] on link "Legajos Documentación" at bounding box center [70, 254] width 140 height 27
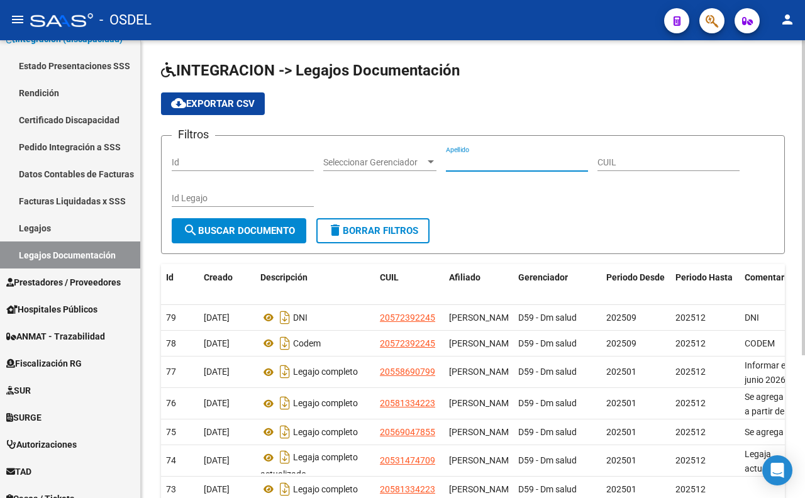
click at [506, 166] on input "Apellido" at bounding box center [517, 162] width 142 height 11
click at [262, 237] on button "search Buscar Documento" at bounding box center [239, 230] width 135 height 25
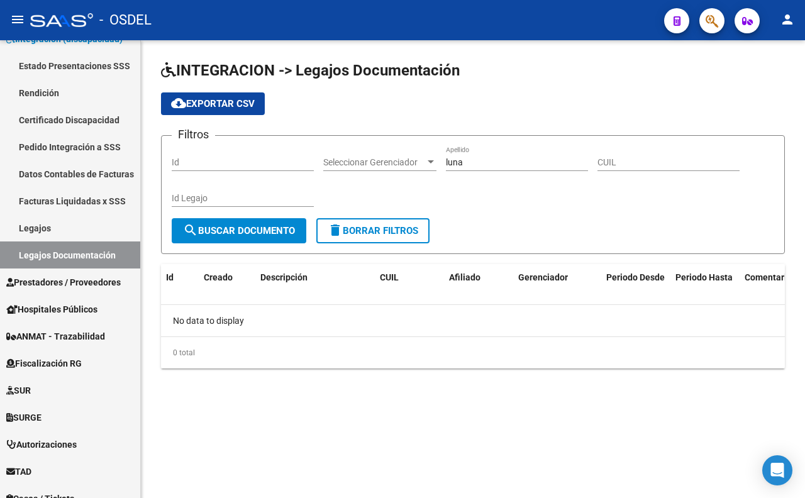
click at [395, 163] on span "Seleccionar Gerenciador" at bounding box center [374, 162] width 102 height 11
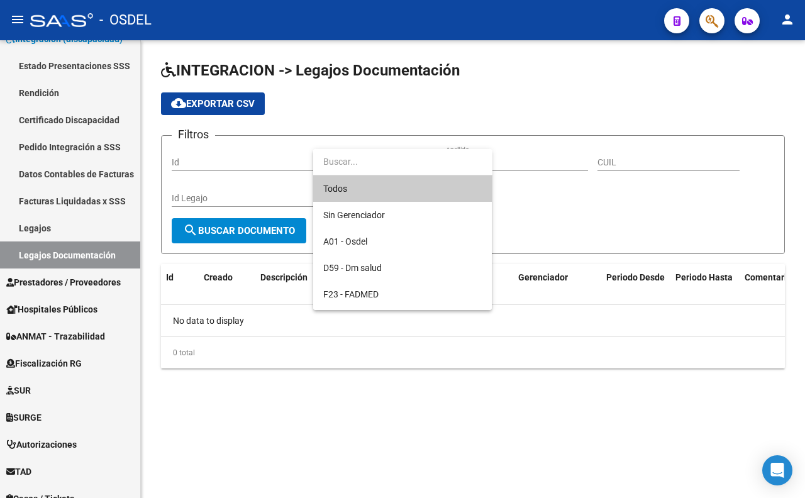
click at [390, 189] on span "Todos" at bounding box center [402, 188] width 158 height 26
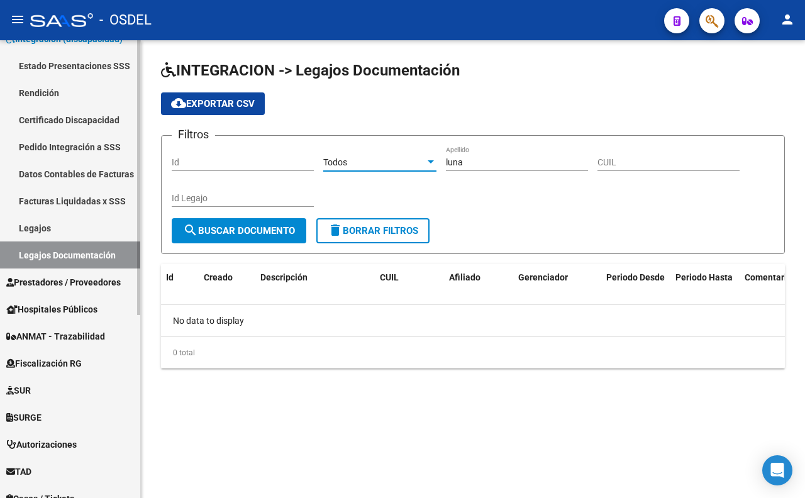
click at [91, 251] on link "Legajos Documentación" at bounding box center [70, 254] width 140 height 27
click at [403, 158] on div "Todos" at bounding box center [374, 162] width 102 height 11
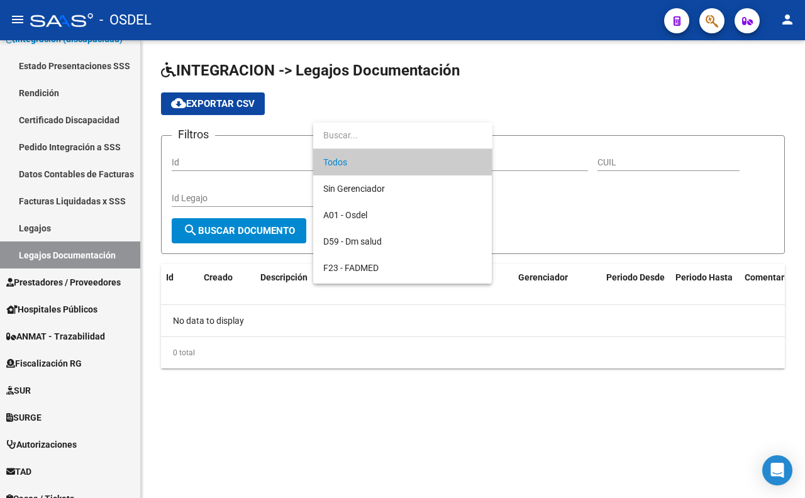
click at [394, 151] on span "Todos" at bounding box center [402, 162] width 158 height 26
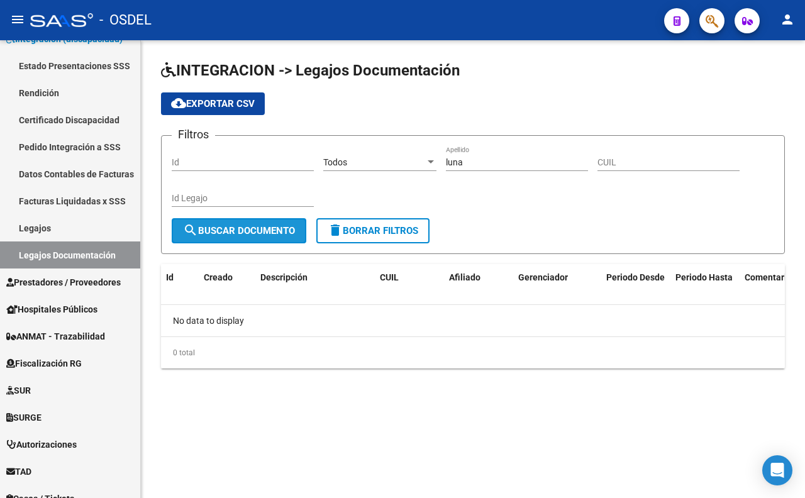
click at [271, 229] on span "search Buscar Documento" at bounding box center [239, 230] width 112 height 11
click at [480, 168] on div "luna Apellido" at bounding box center [517, 158] width 142 height 25
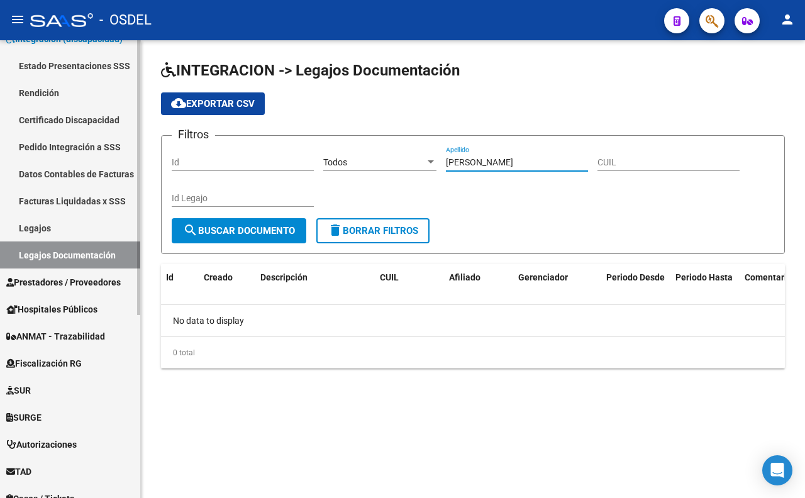
type input "[PERSON_NAME]"
click at [38, 255] on link "Legajos Documentación" at bounding box center [70, 254] width 140 height 27
click at [333, 167] on span "Todos" at bounding box center [335, 162] width 24 height 10
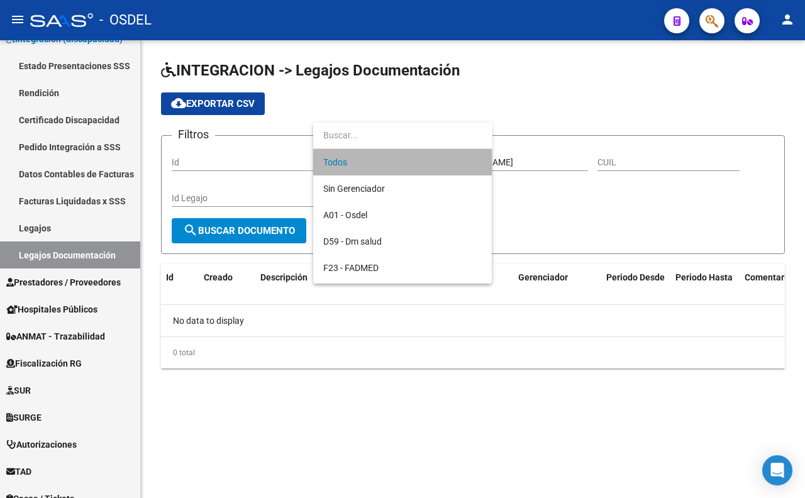
click at [368, 165] on span "Todos" at bounding box center [402, 162] width 158 height 26
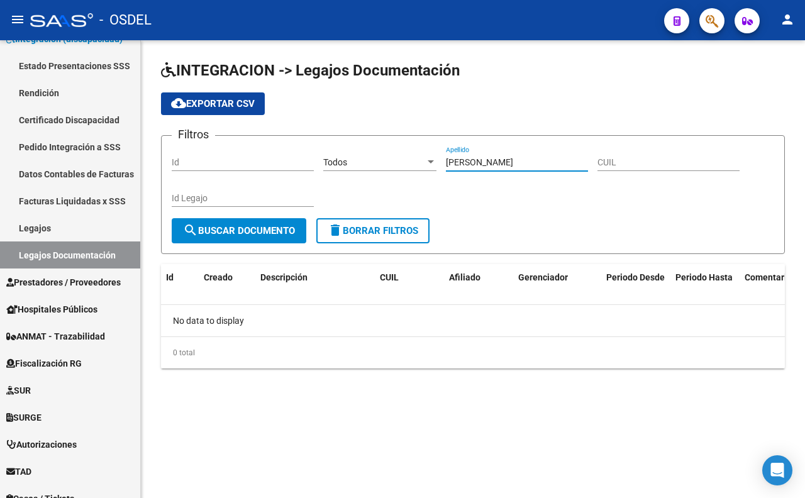
click at [507, 158] on input "[PERSON_NAME]" at bounding box center [517, 162] width 142 height 11
drag, startPoint x: 507, startPoint y: 158, endPoint x: 363, endPoint y: 168, distance: 143.7
click at [363, 168] on div "Filtros Id Todos Seleccionar Gerenciador [PERSON_NAME] Apellido CUIL Id Legajo" at bounding box center [473, 182] width 602 height 72
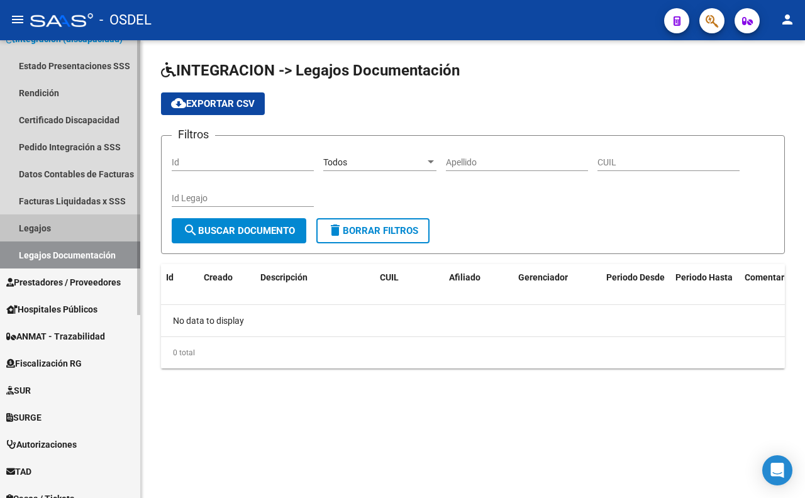
click at [53, 225] on link "Legajos" at bounding box center [70, 227] width 140 height 27
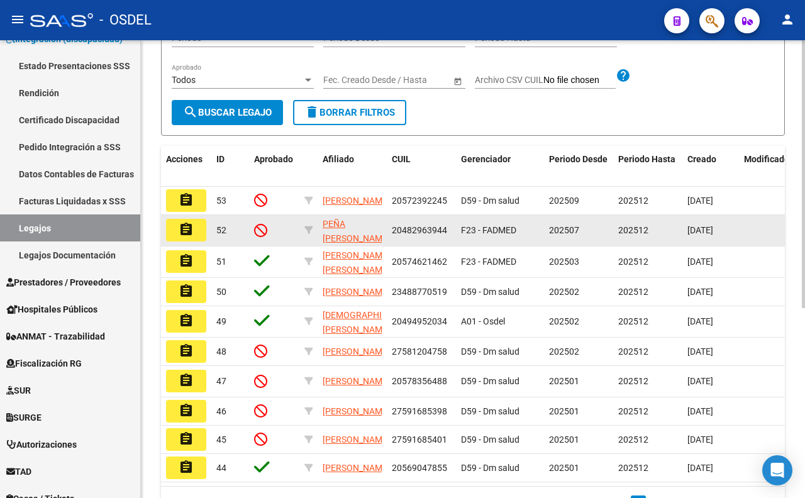
scroll to position [209, 0]
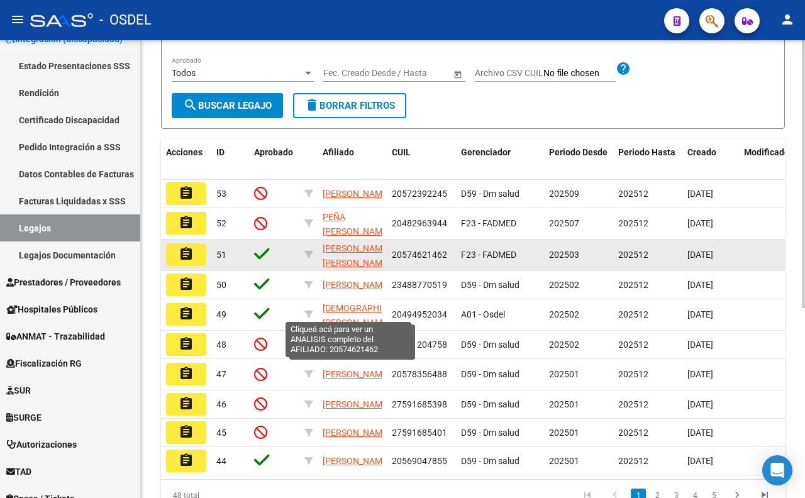
click at [351, 268] on span "[PERSON_NAME] [PERSON_NAME]" at bounding box center [355, 255] width 67 height 25
type textarea "20574621462"
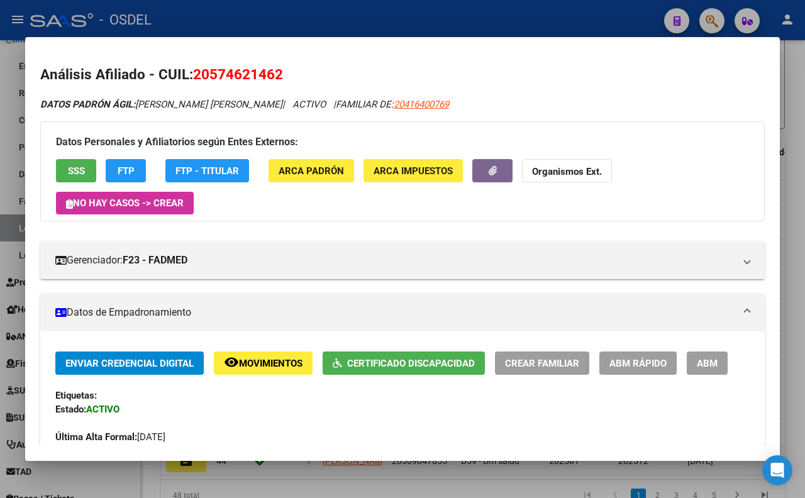
click at [328, 15] on div at bounding box center [402, 249] width 805 height 498
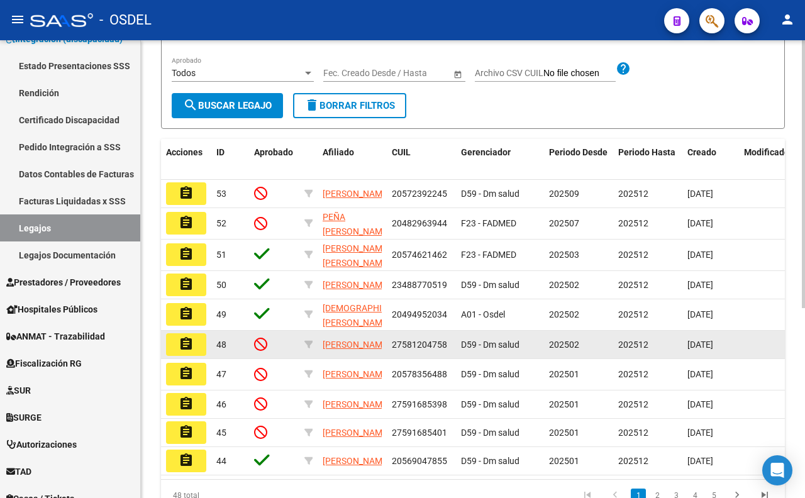
scroll to position [1, 0]
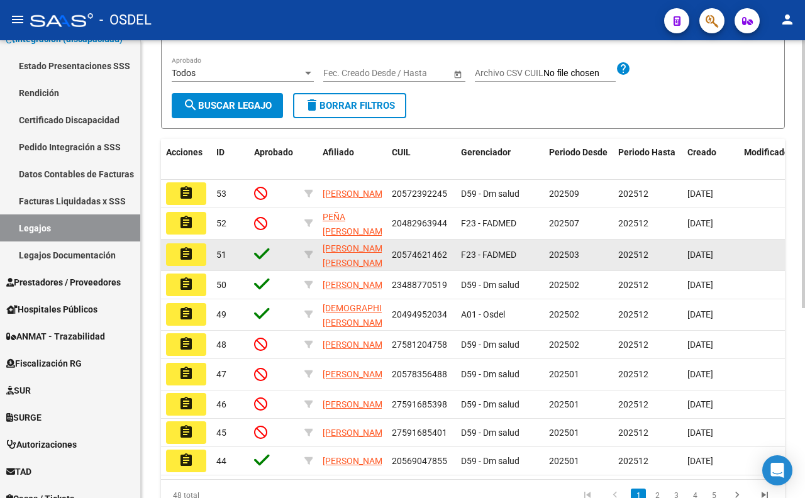
click at [181, 262] on mat-icon "assignment" at bounding box center [186, 253] width 15 height 15
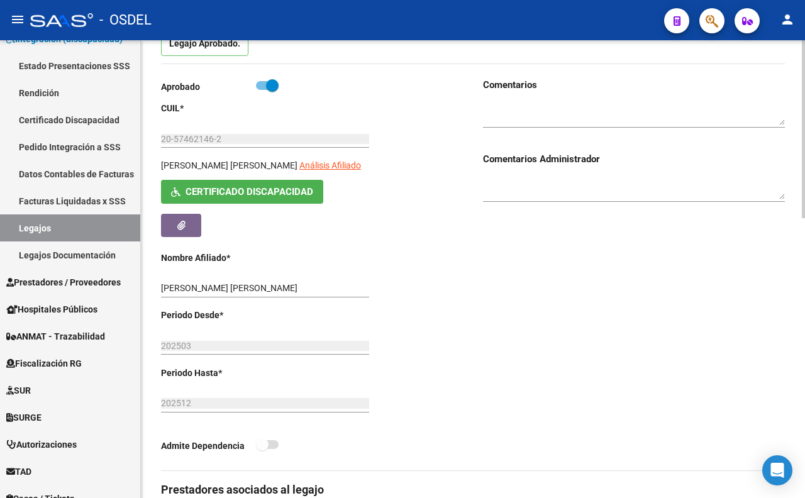
scroll to position [140, 0]
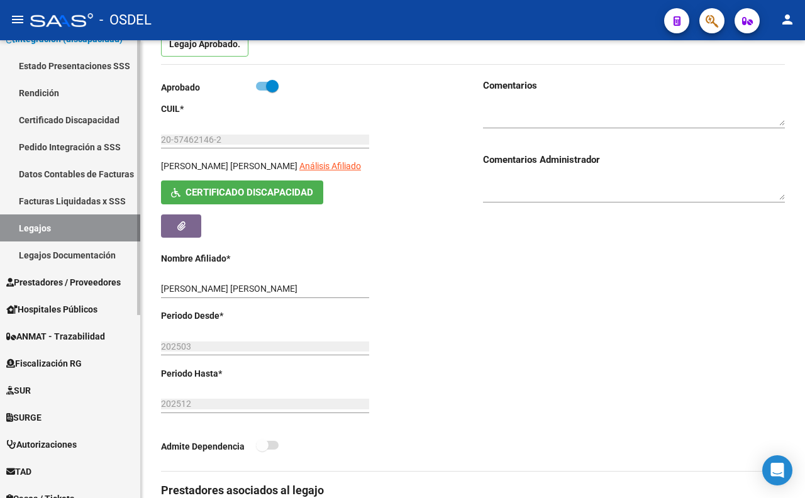
click at [80, 229] on link "Legajos" at bounding box center [70, 227] width 140 height 27
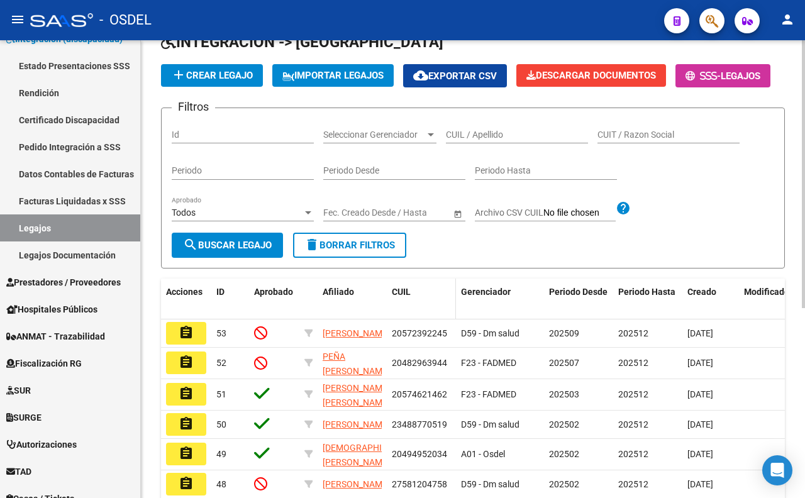
scroll to position [140, 0]
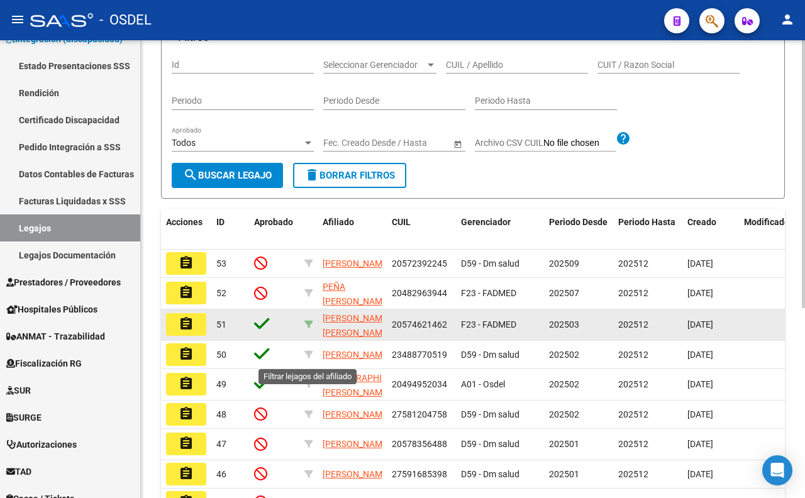
click at [310, 329] on icon at bounding box center [308, 324] width 9 height 9
type input "20574621462"
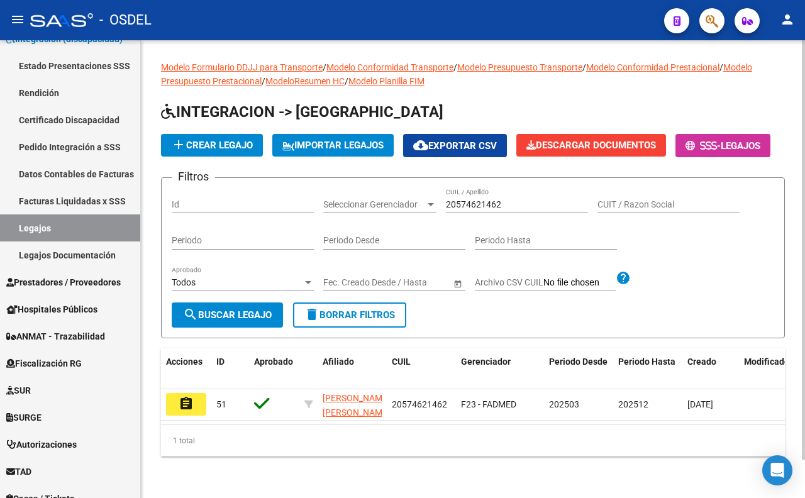
scroll to position [0, 0]
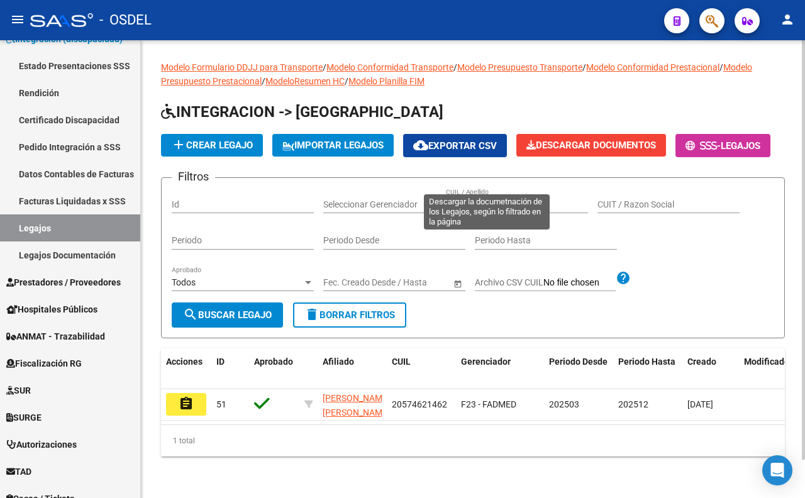
click at [526, 151] on span "Descargar Documentos" at bounding box center [590, 145] width 129 height 11
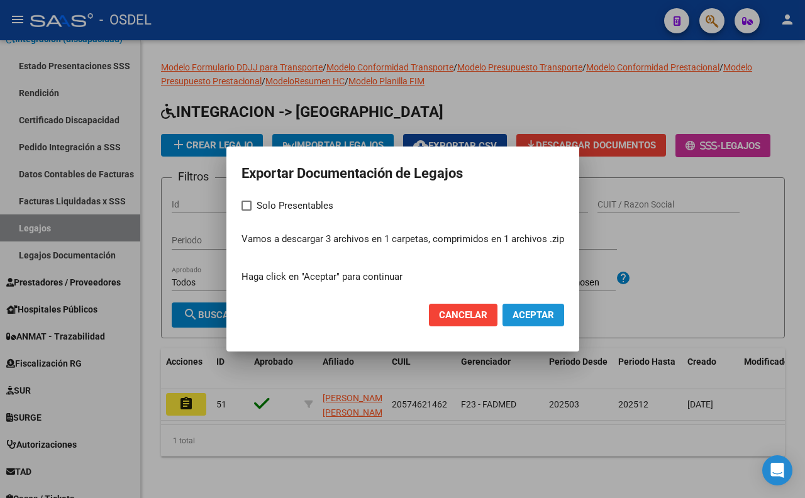
click at [514, 312] on span "Aceptar" at bounding box center [532, 314] width 41 height 11
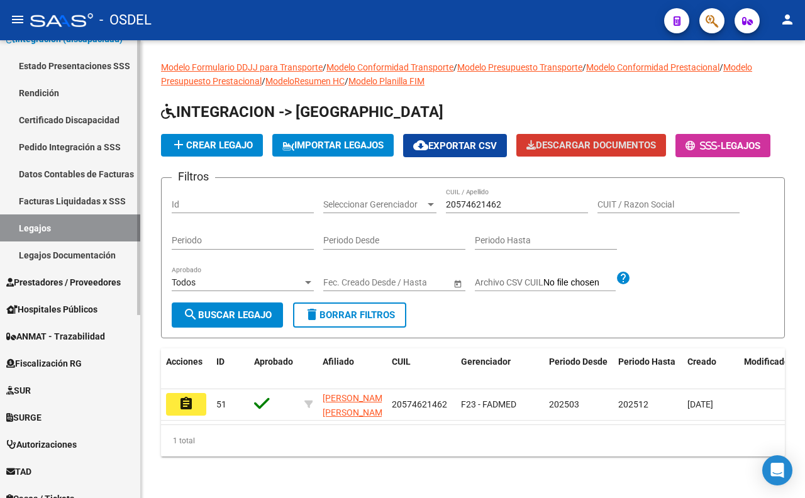
click at [52, 251] on link "Legajos Documentación" at bounding box center [70, 254] width 140 height 27
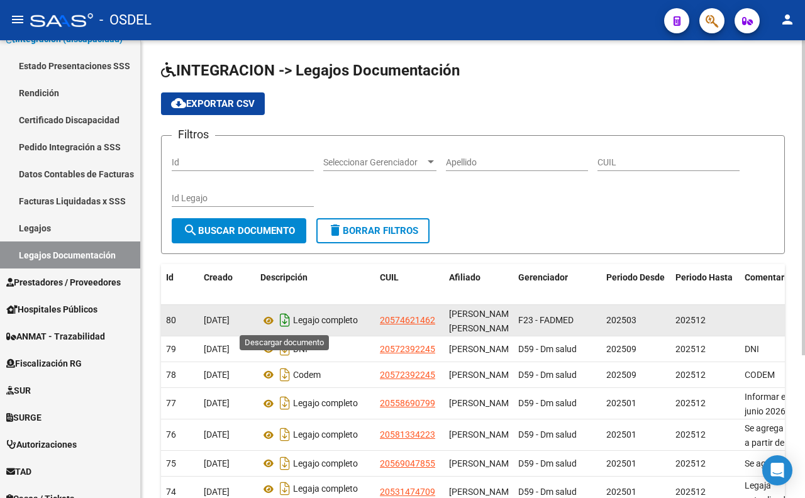
click at [284, 322] on icon "Descargar documento" at bounding box center [285, 320] width 16 height 20
